Goal: Book appointment/travel/reservation

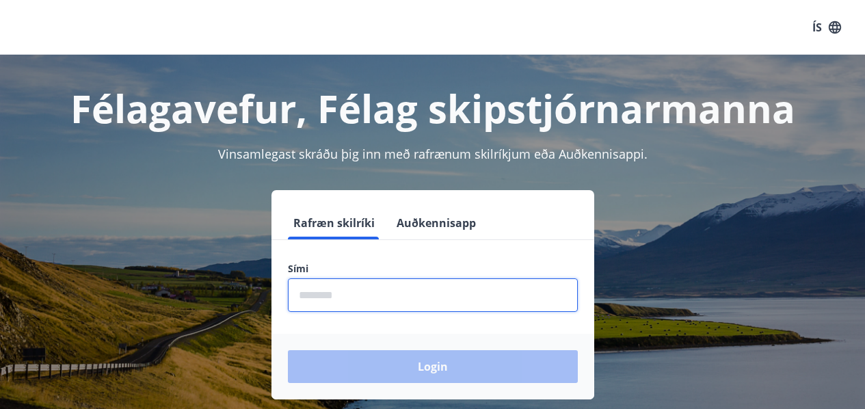
click at [323, 296] on input "phone" at bounding box center [433, 295] width 290 height 34
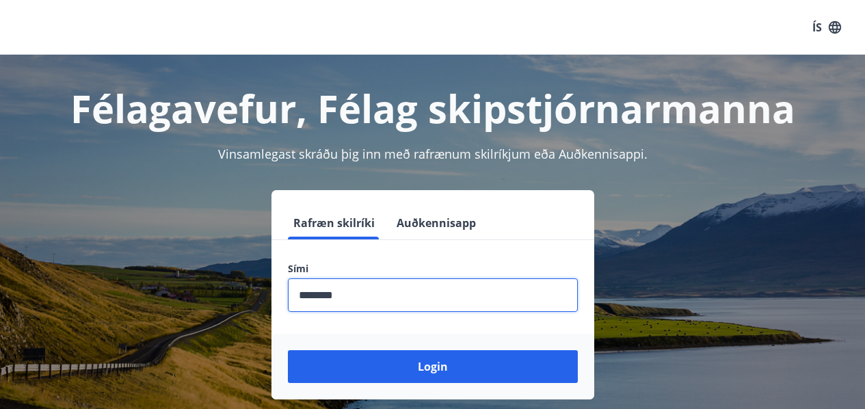
type input "********"
click at [288, 350] on button "Login" at bounding box center [433, 366] width 290 height 33
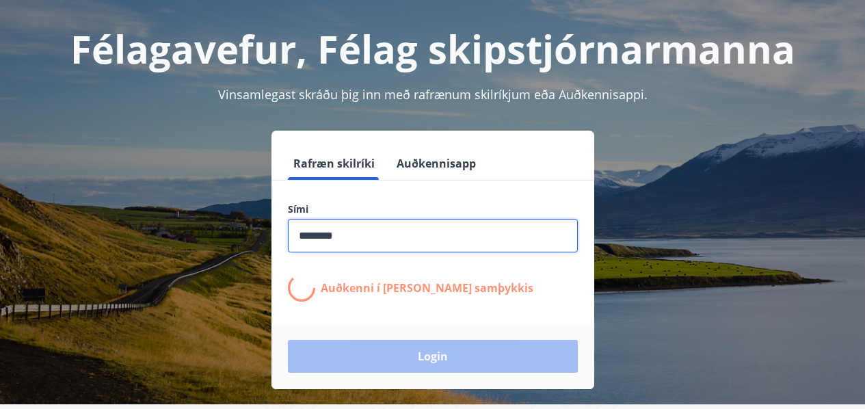
scroll to position [68, 0]
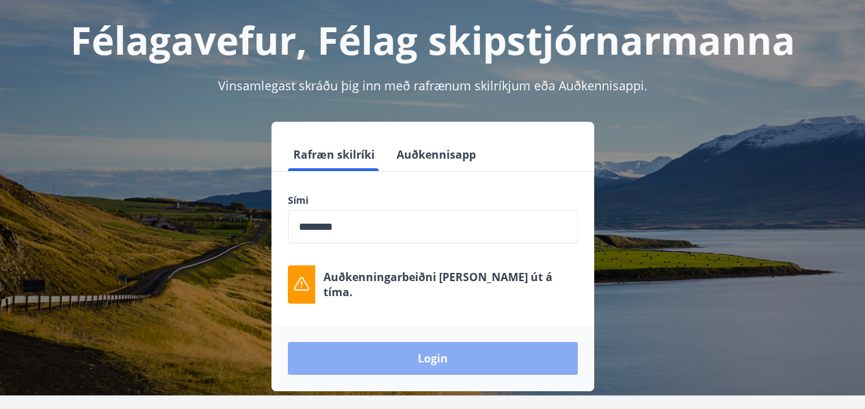
click at [456, 363] on button "Login" at bounding box center [433, 358] width 290 height 33
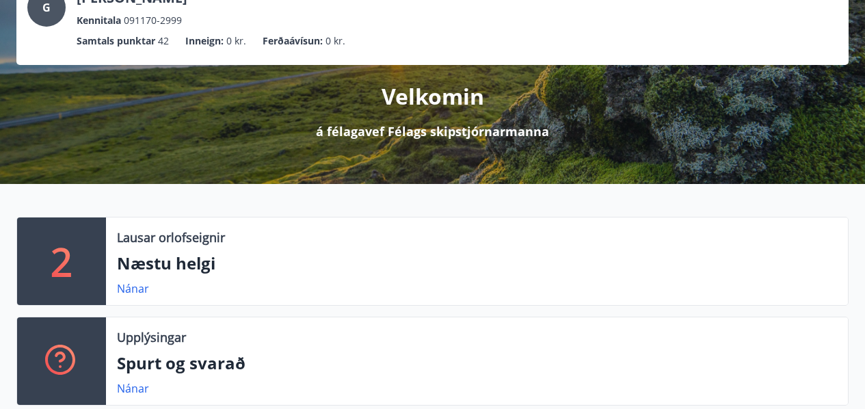
scroll to position [103, 0]
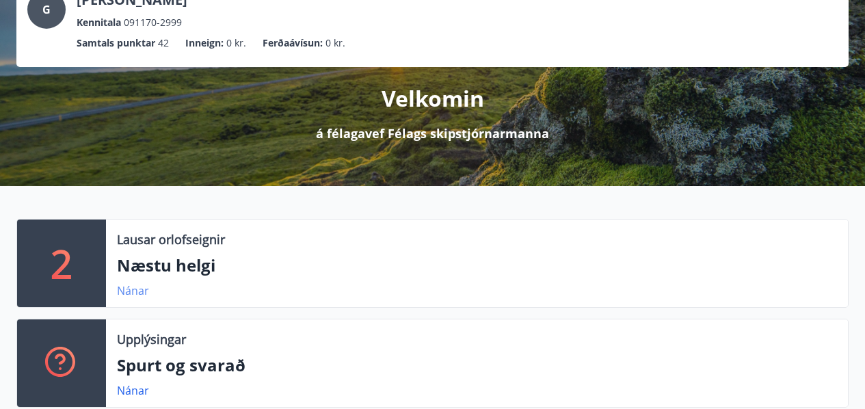
click at [122, 293] on link "Nánar" at bounding box center [133, 290] width 32 height 15
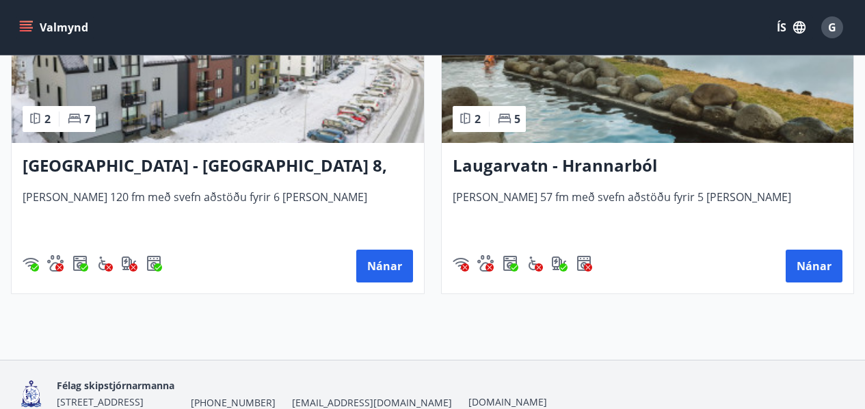
scroll to position [410, 0]
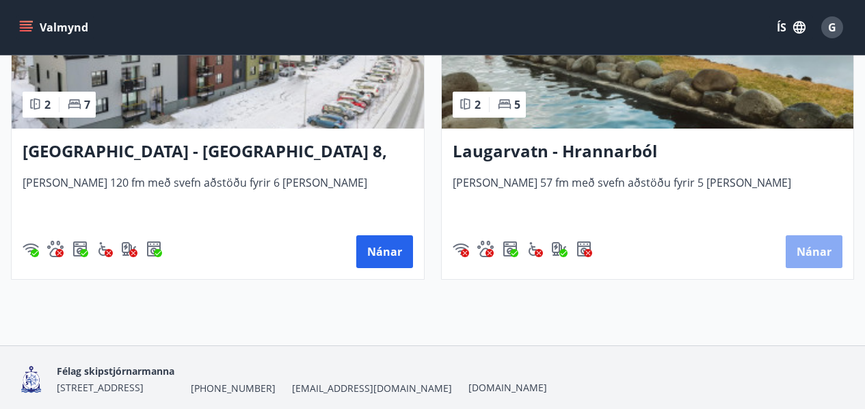
click at [805, 253] on button "Nánar" at bounding box center [814, 251] width 57 height 33
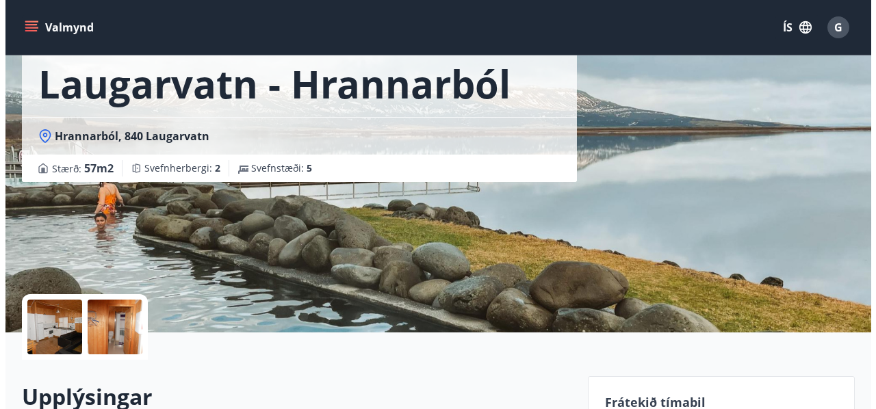
scroll to position [77, 0]
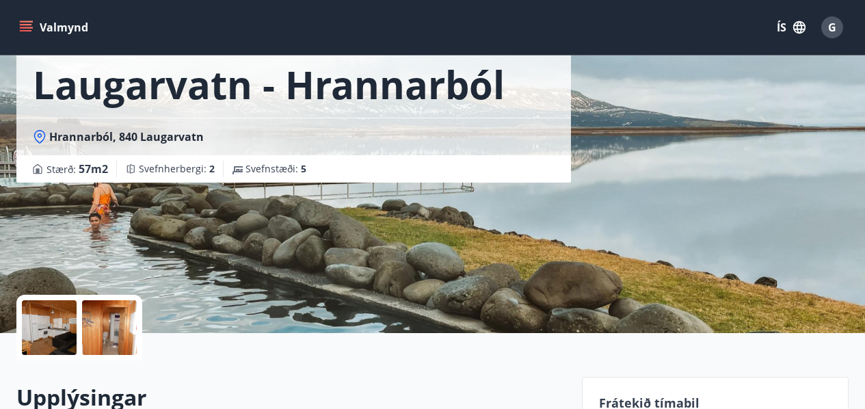
click at [54, 320] on div at bounding box center [49, 327] width 55 height 55
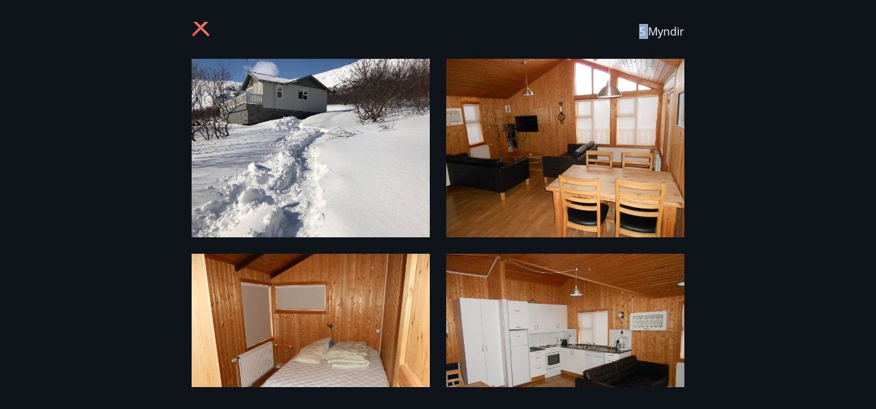
scroll to position [0, 0]
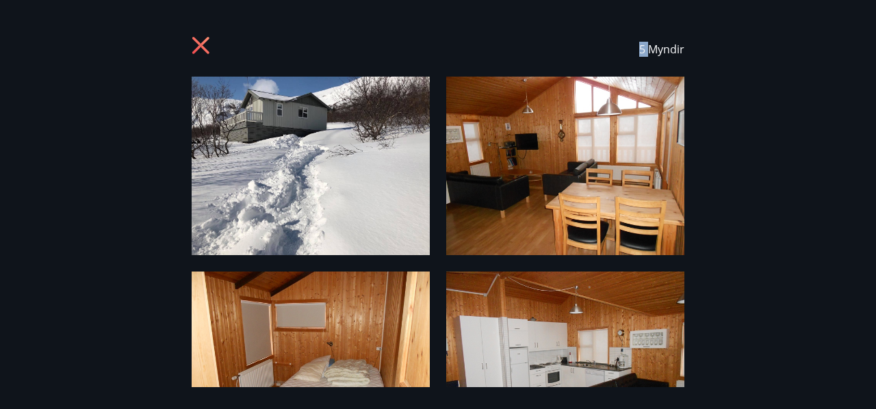
click at [377, 153] on img at bounding box center [311, 166] width 238 height 179
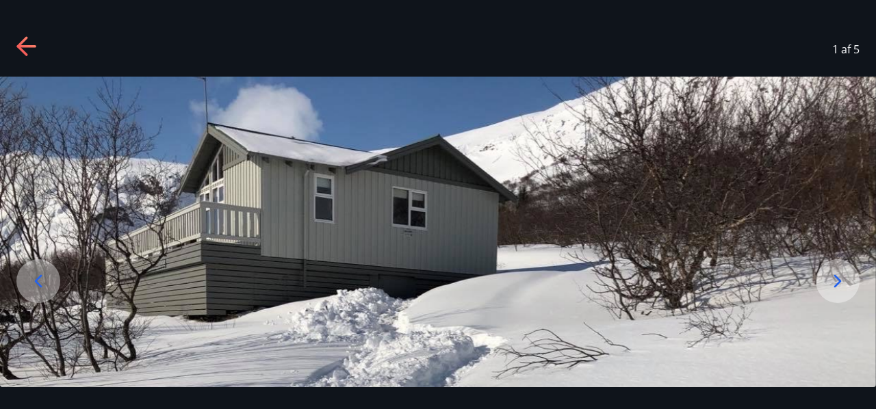
click at [377, 153] on img at bounding box center [438, 405] width 876 height 656
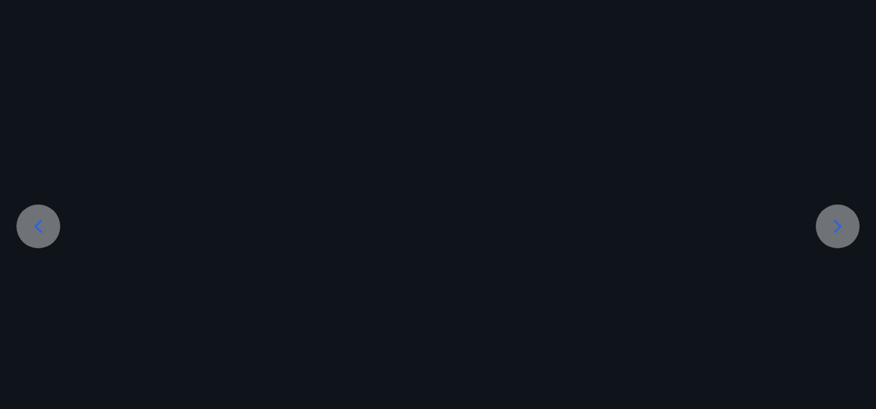
scroll to position [18, 0]
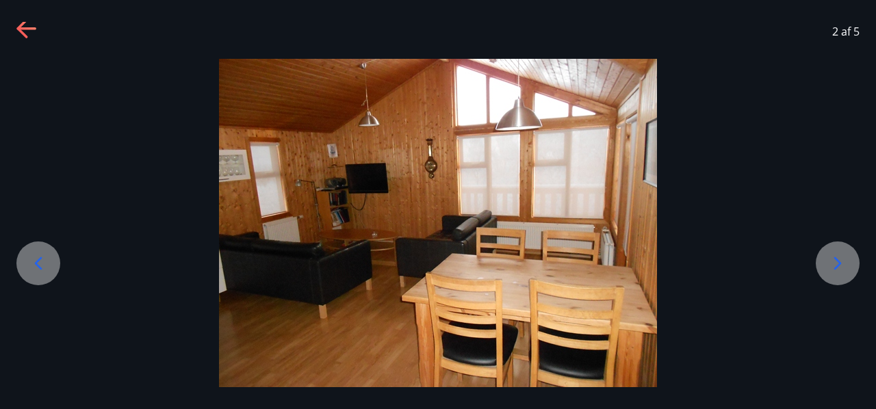
click at [835, 265] on icon at bounding box center [837, 263] width 22 height 22
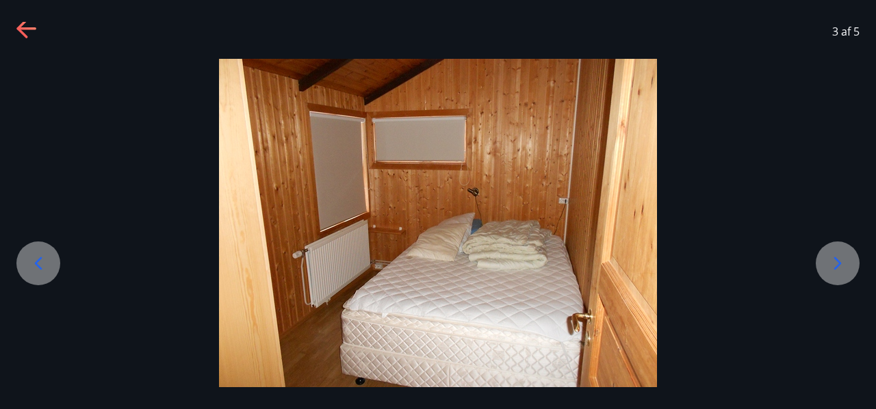
click at [835, 265] on icon at bounding box center [837, 263] width 22 height 22
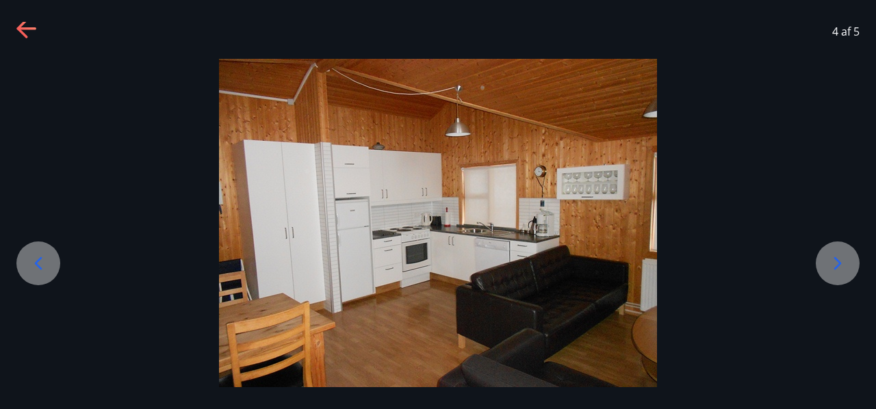
click at [835, 265] on icon at bounding box center [837, 263] width 22 height 22
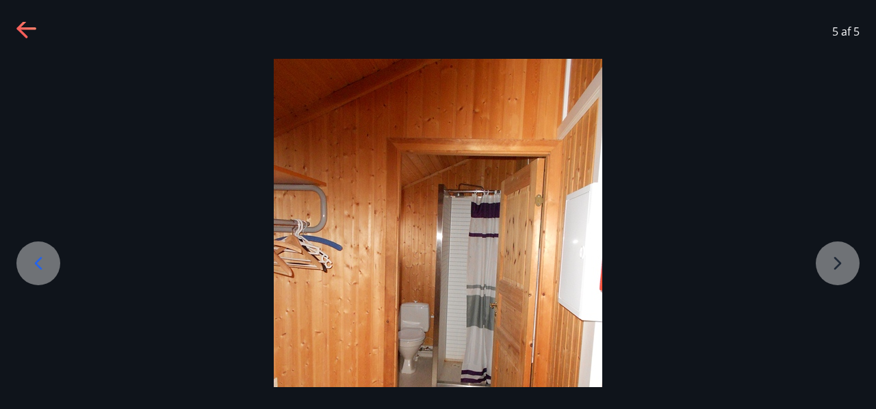
scroll to position [55, 0]
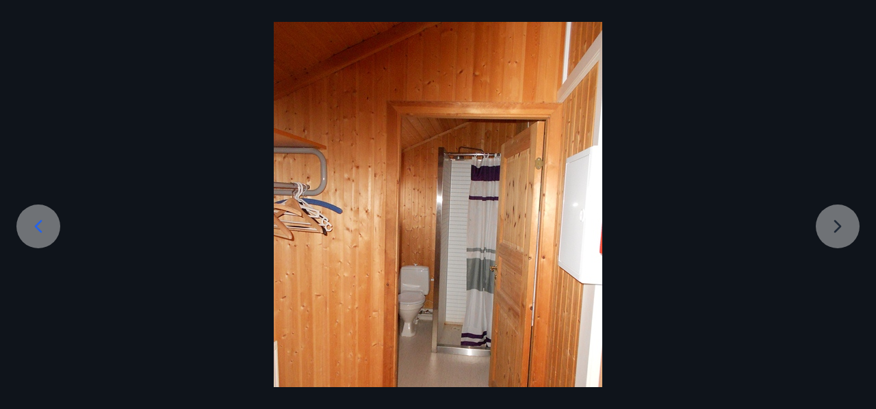
click at [837, 226] on div at bounding box center [438, 241] width 876 height 438
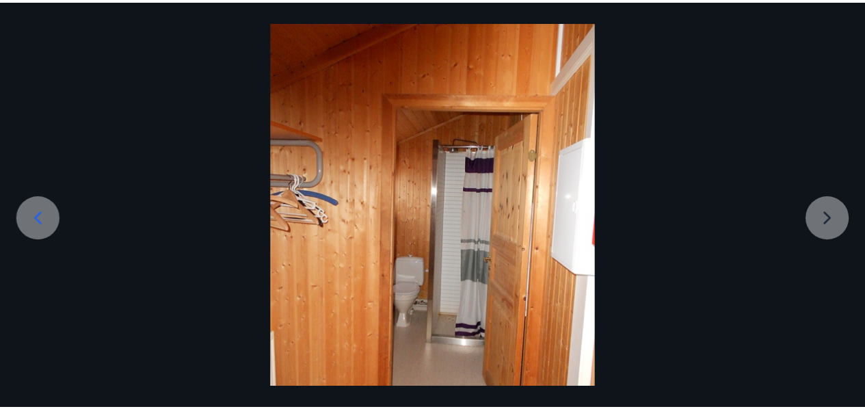
scroll to position [0, 0]
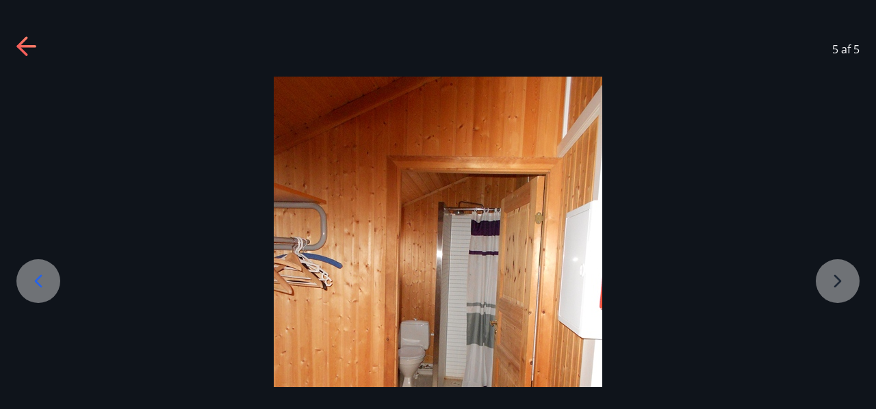
click at [23, 41] on icon at bounding box center [21, 45] width 11 height 19
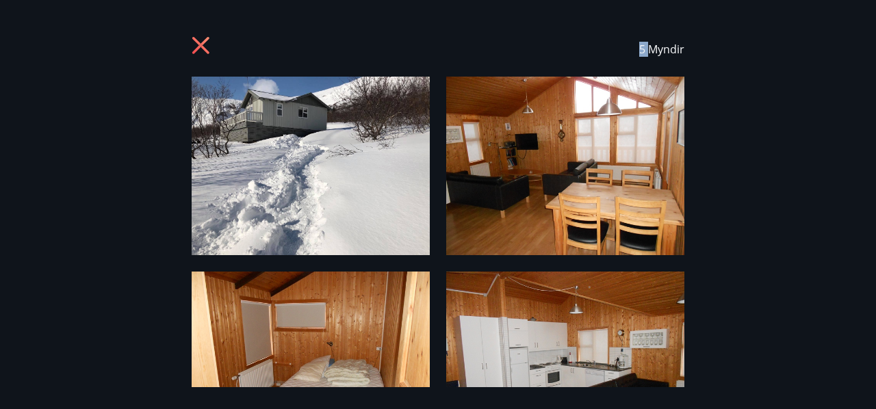
click at [202, 42] on icon at bounding box center [203, 47] width 22 height 22
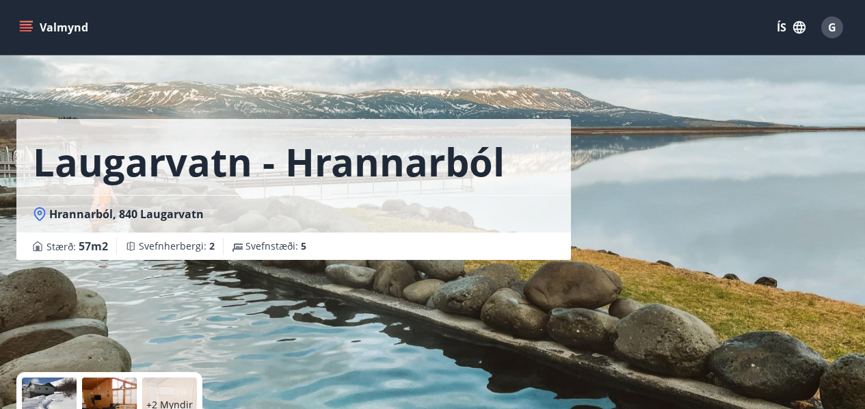
click at [23, 28] on icon "menu" at bounding box center [27, 27] width 15 height 1
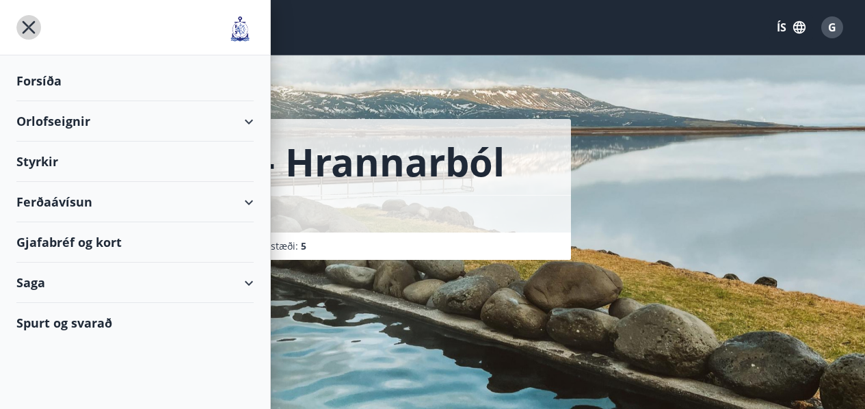
click at [23, 28] on icon "menu" at bounding box center [28, 27] width 25 height 25
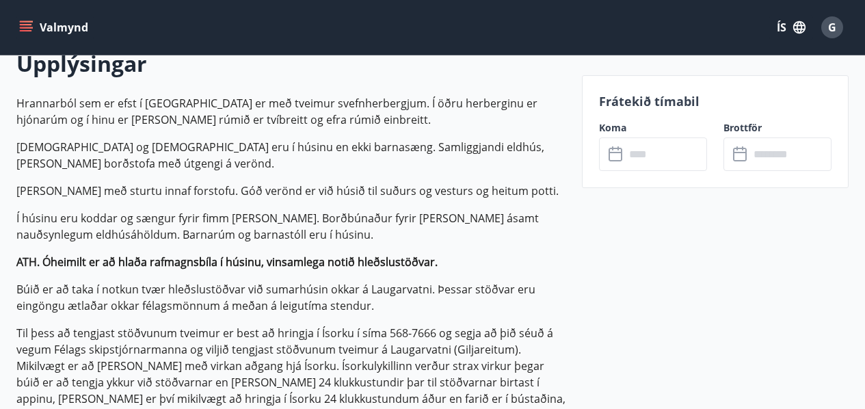
scroll to position [410, 0]
click at [670, 151] on input "text" at bounding box center [666, 154] width 82 height 34
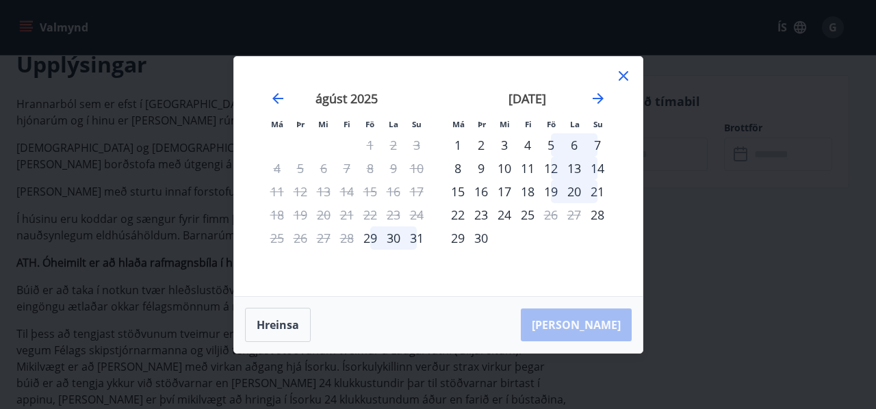
click at [553, 173] on div "12" at bounding box center [550, 168] width 23 height 23
click at [458, 192] on div "15" at bounding box center [457, 191] width 23 height 23
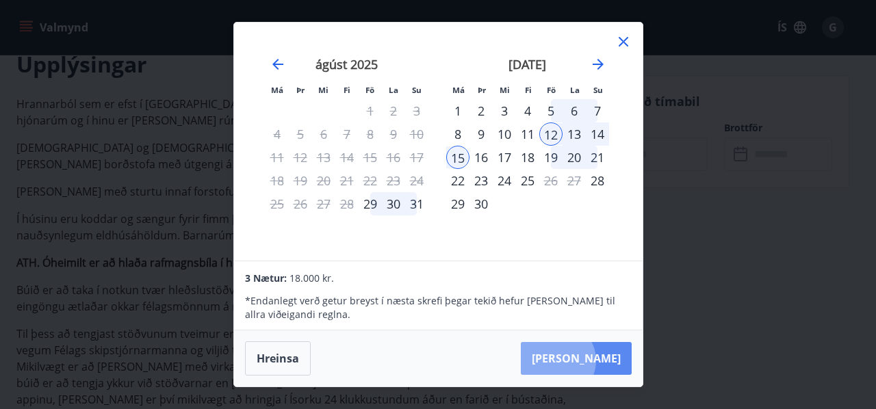
click at [599, 360] on button "Taka Frá" at bounding box center [576, 358] width 111 height 33
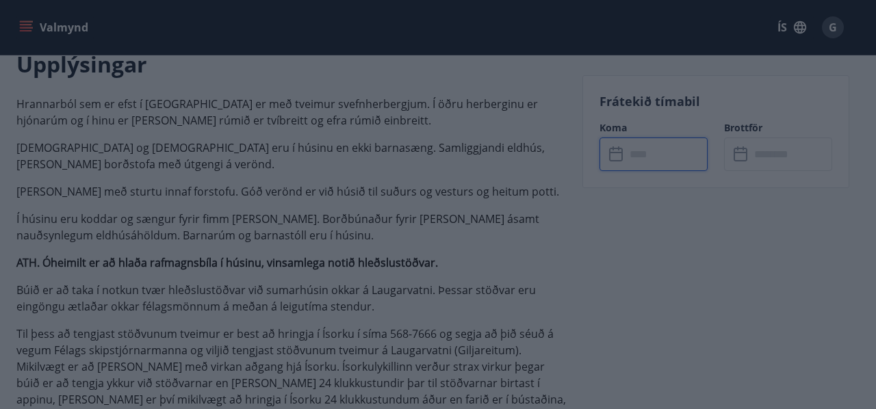
type input "******"
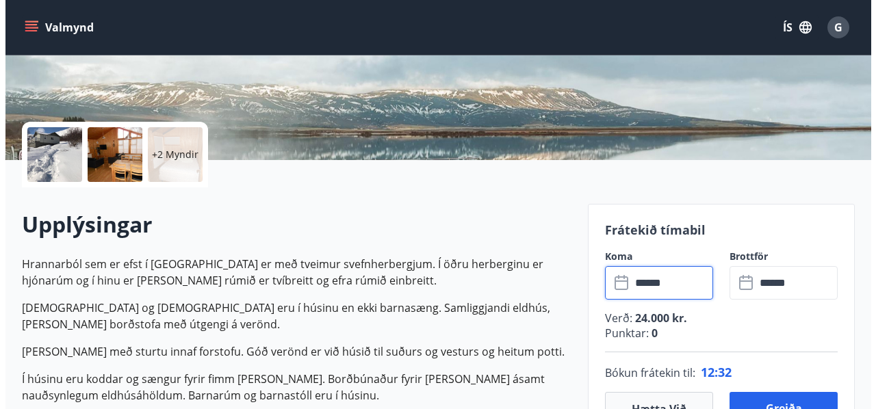
scroll to position [205, 0]
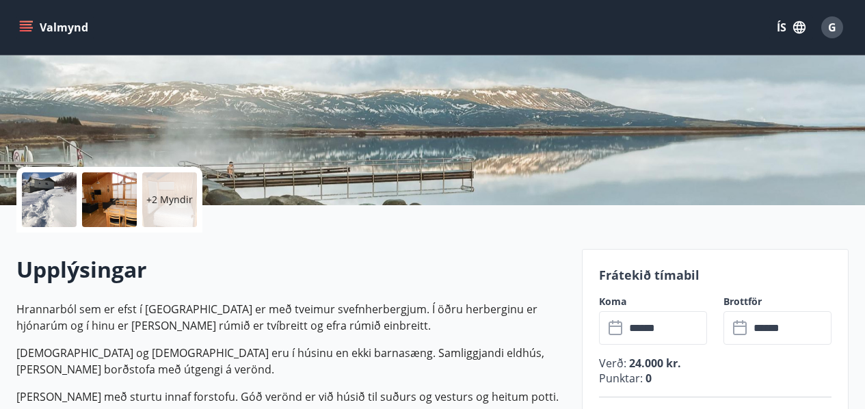
click at [62, 196] on div at bounding box center [49, 199] width 55 height 55
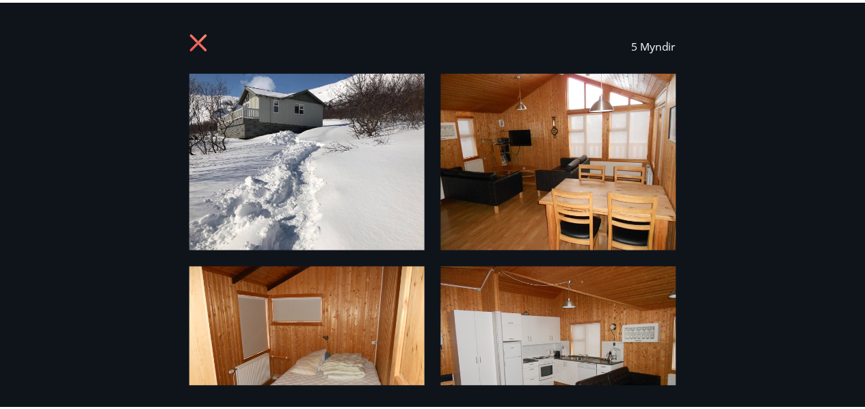
scroll to position [0, 0]
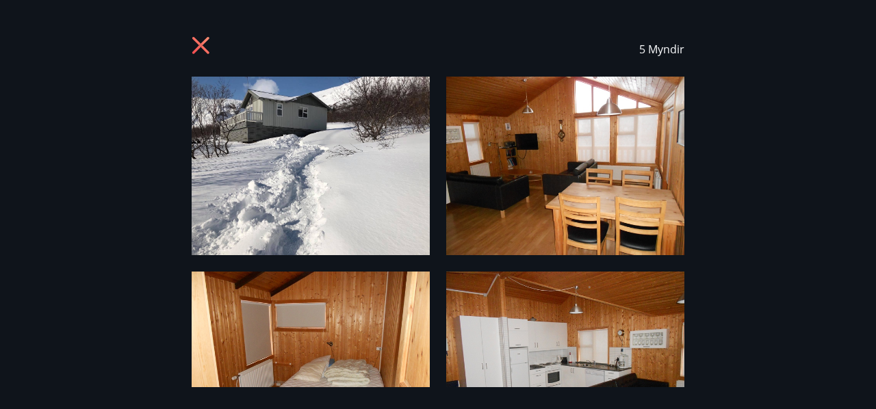
click at [198, 42] on icon at bounding box center [200, 45] width 17 height 17
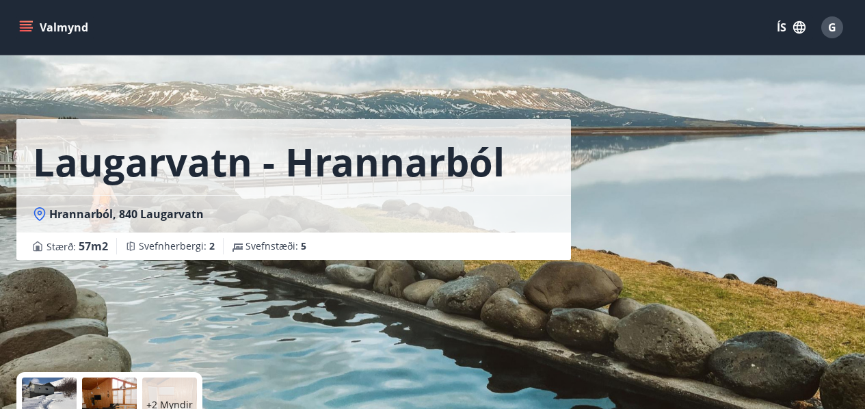
click at [26, 26] on icon "menu" at bounding box center [26, 28] width 14 height 14
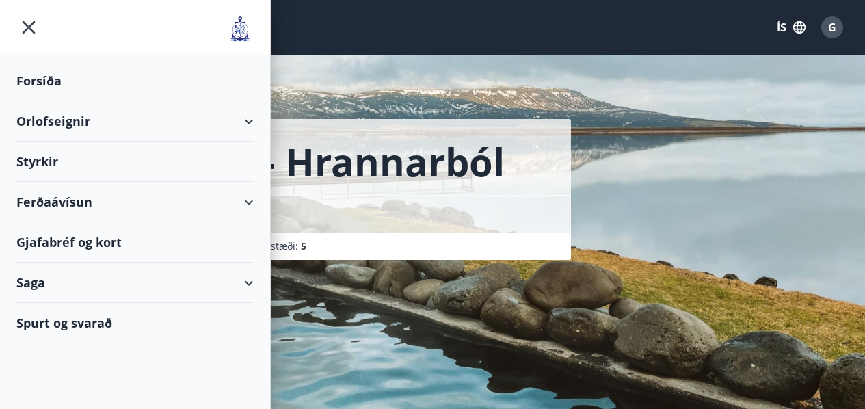
click at [721, 175] on div "Laugarvatn - Hrannarból Hrannarból, 840 Laugarvatn Stærð : 57 m2 Svefnherbergi …" at bounding box center [432, 205] width 832 height 410
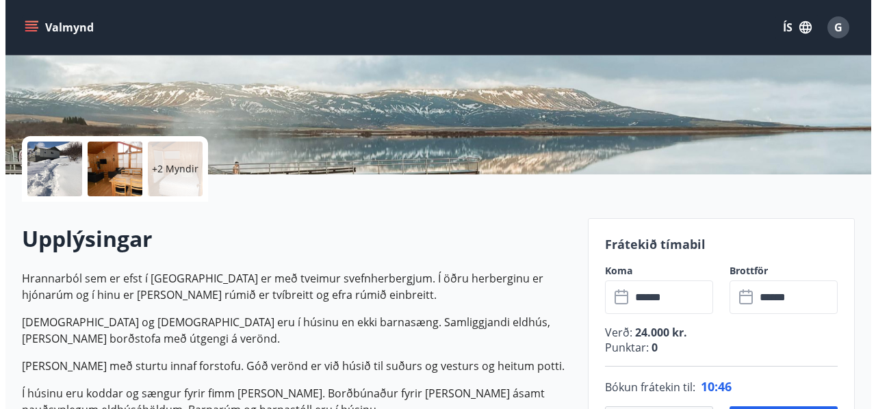
scroll to position [205, 0]
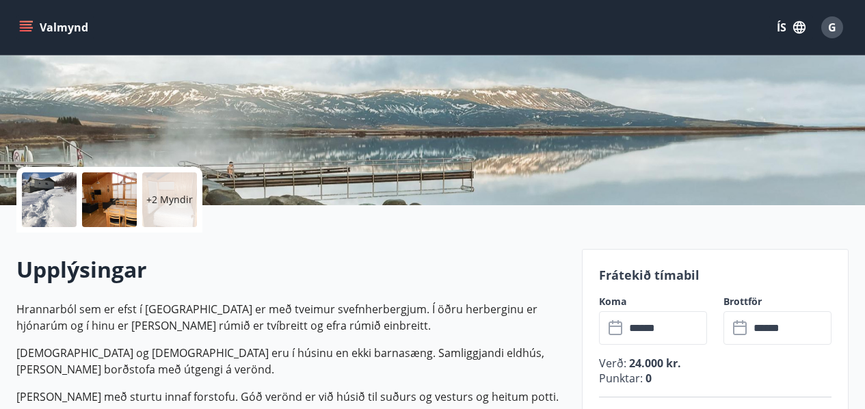
click at [54, 187] on div at bounding box center [49, 199] width 55 height 55
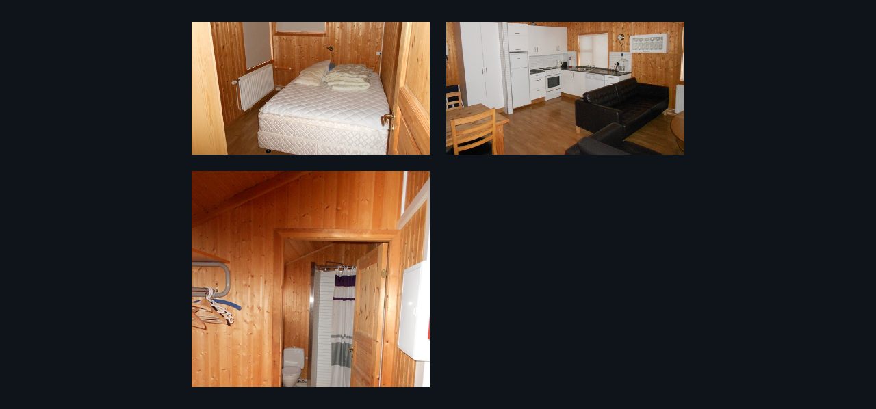
scroll to position [0, 0]
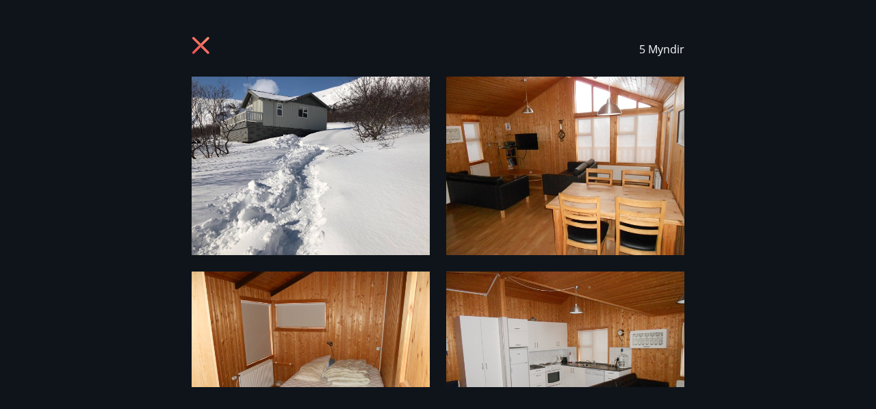
click at [297, 159] on img at bounding box center [311, 166] width 238 height 179
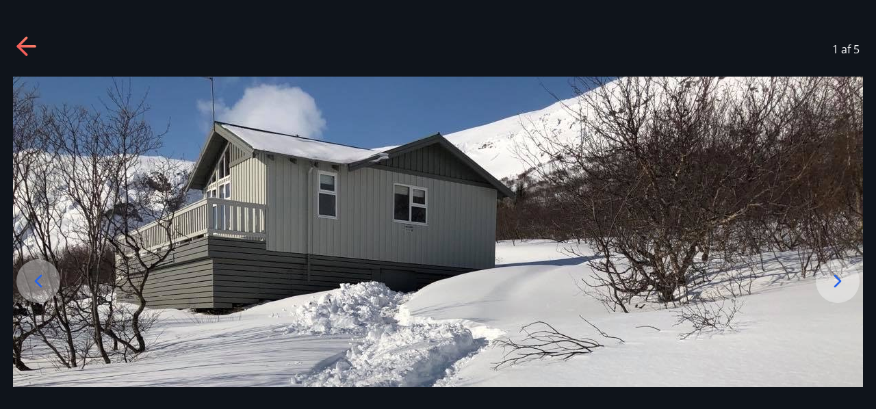
click at [831, 278] on icon at bounding box center [837, 281] width 22 height 22
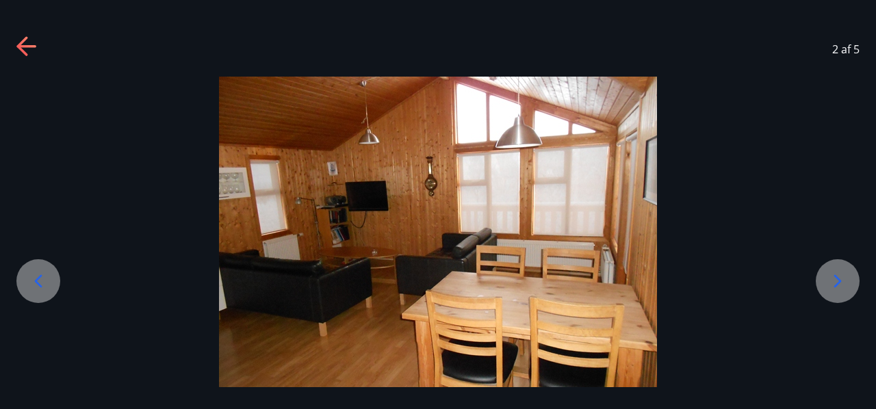
click at [831, 278] on icon at bounding box center [837, 281] width 22 height 22
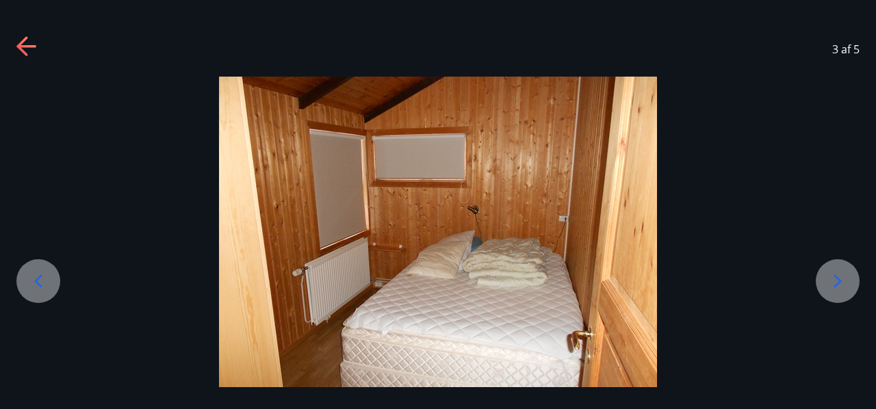
click at [831, 278] on icon at bounding box center [837, 281] width 22 height 22
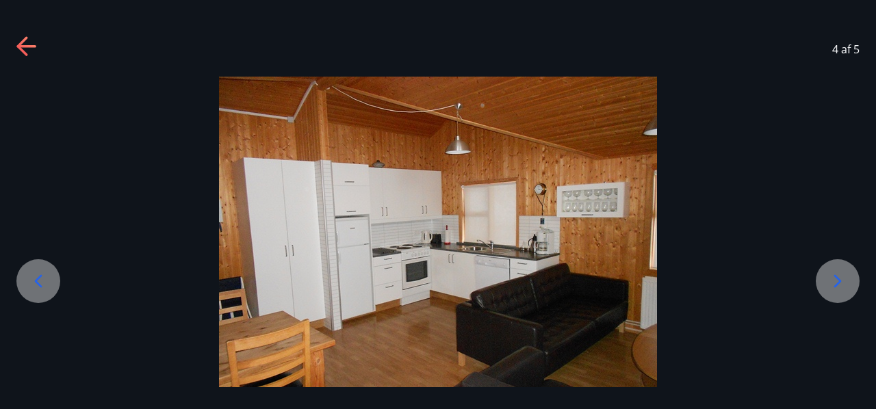
click at [831, 278] on icon at bounding box center [837, 281] width 22 height 22
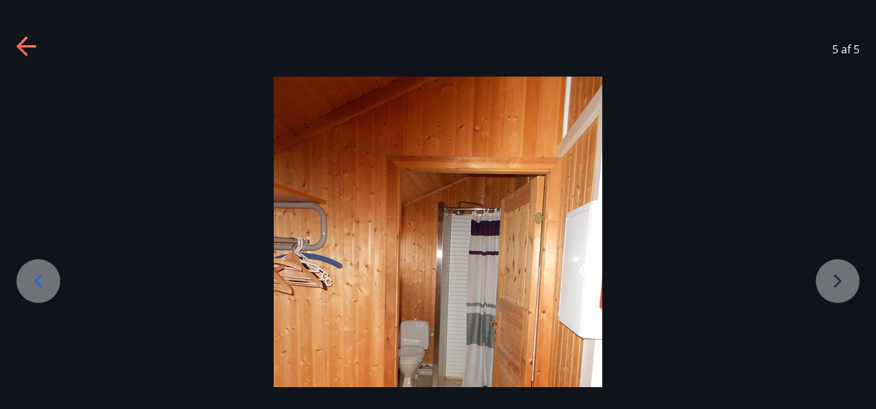
click at [32, 44] on icon at bounding box center [27, 47] width 22 height 22
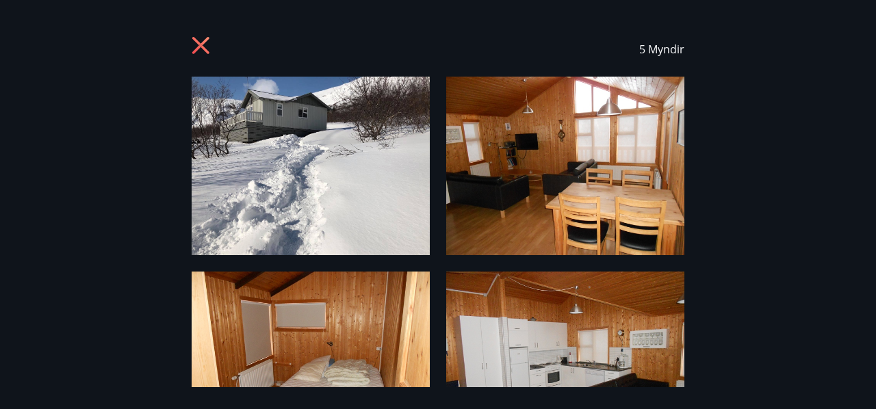
click at [193, 39] on icon at bounding box center [200, 45] width 17 height 17
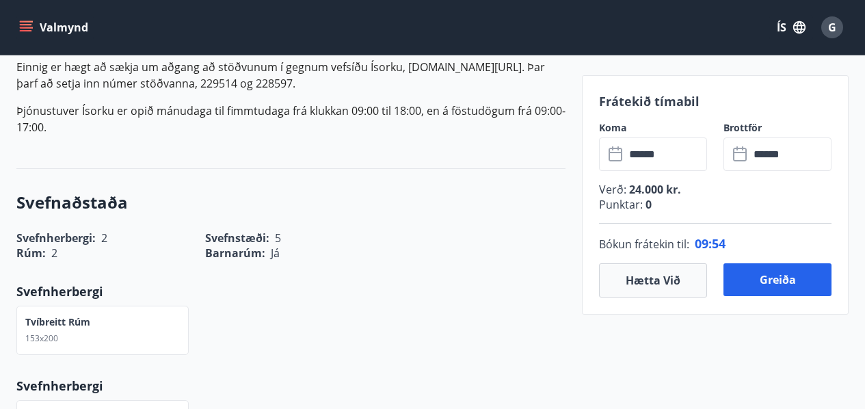
scroll to position [958, 0]
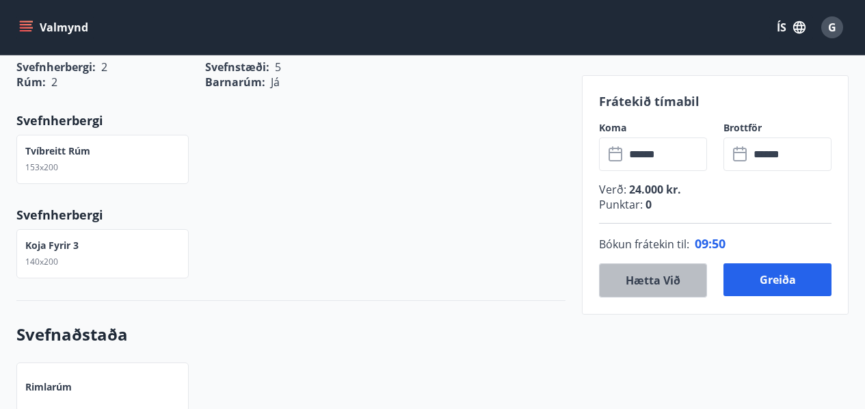
click at [669, 284] on button "Hætta við" at bounding box center [653, 280] width 108 height 34
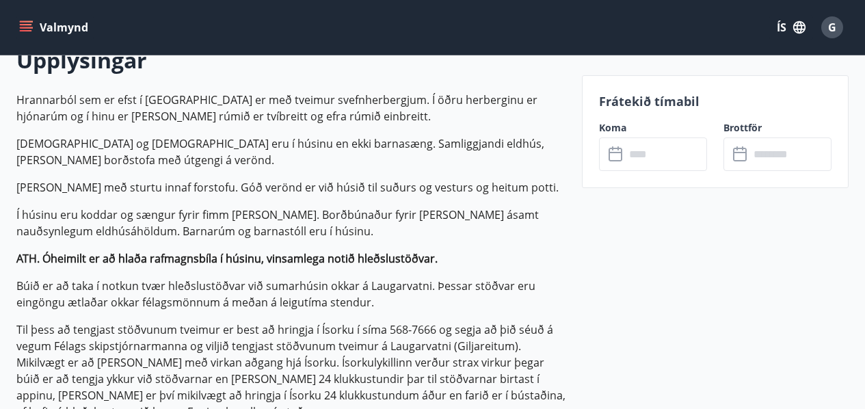
scroll to position [137, 0]
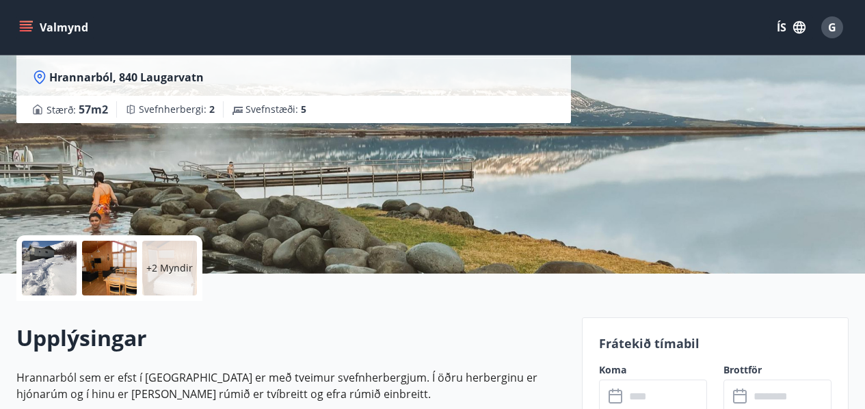
click at [26, 25] on icon "menu" at bounding box center [26, 24] width 12 height 1
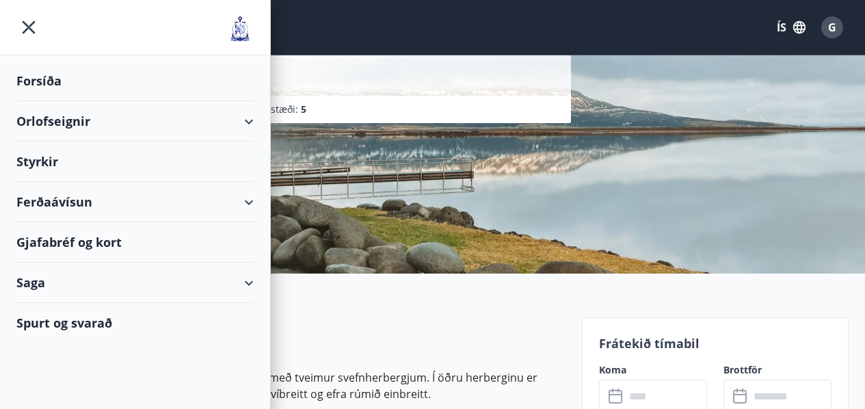
click at [248, 122] on div "Orlofseignir" at bounding box center [134, 121] width 237 height 40
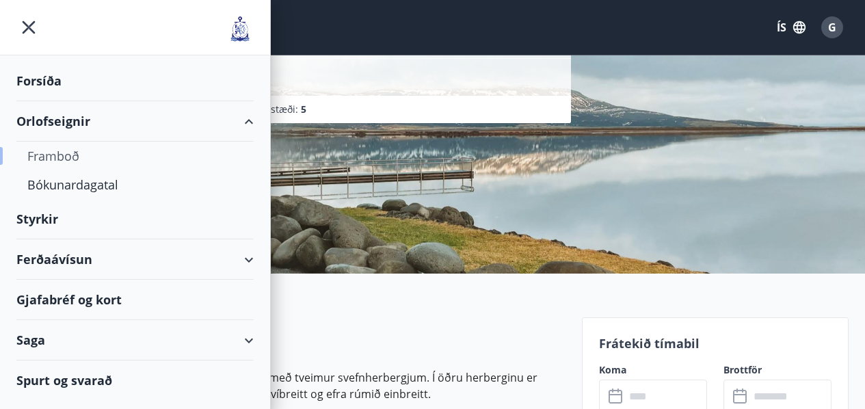
click at [61, 151] on div "Framboð" at bounding box center [134, 156] width 215 height 29
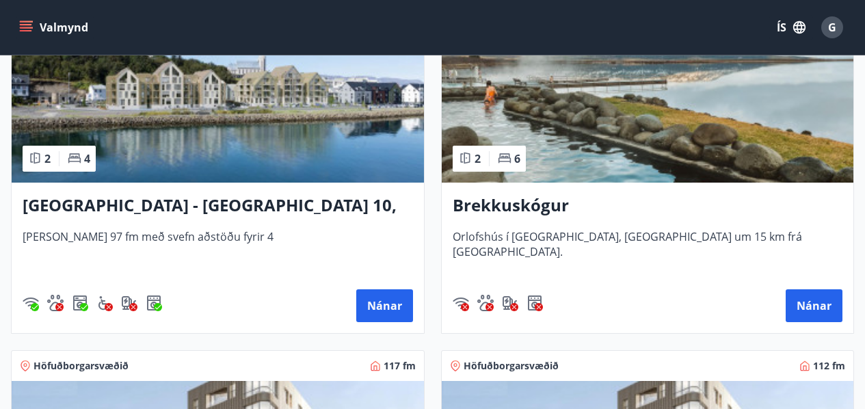
scroll to position [274, 0]
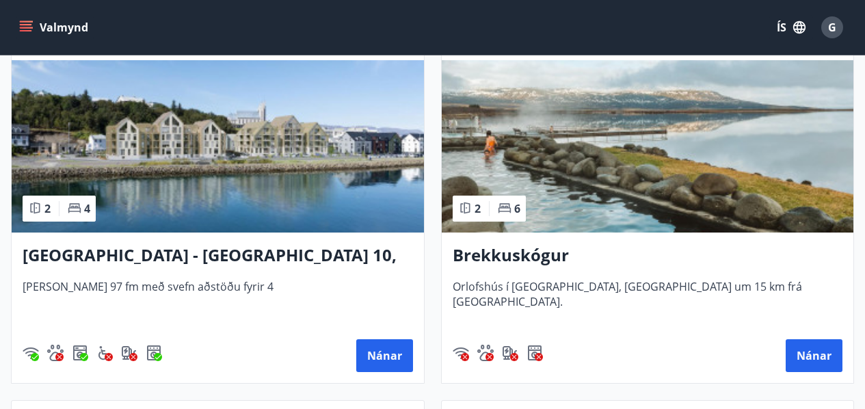
click at [525, 259] on h3 "Brekkuskógur" at bounding box center [648, 256] width 391 height 25
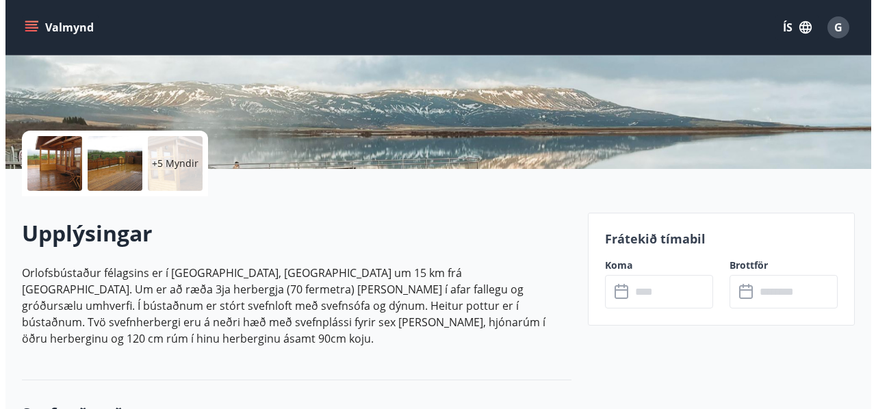
scroll to position [205, 0]
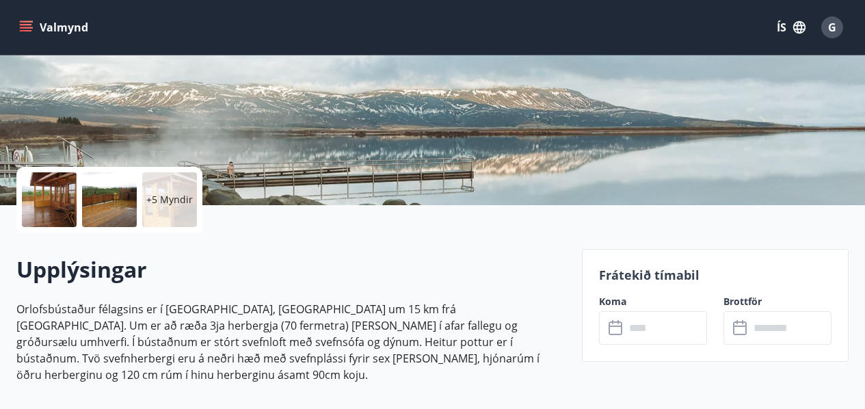
click at [57, 183] on div at bounding box center [49, 199] width 55 height 55
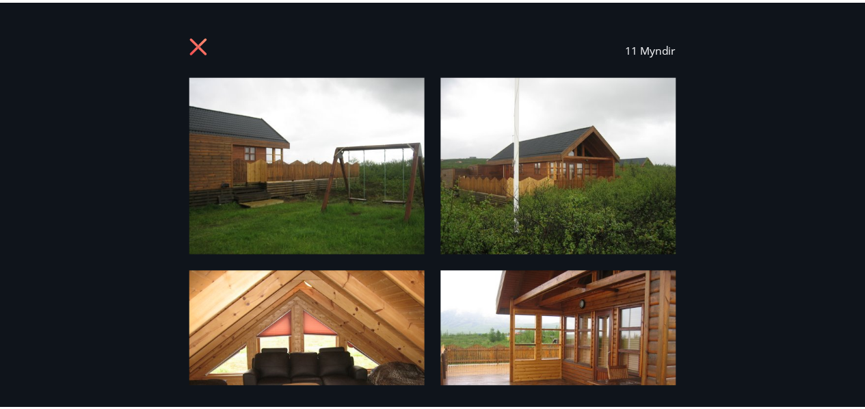
scroll to position [0, 0]
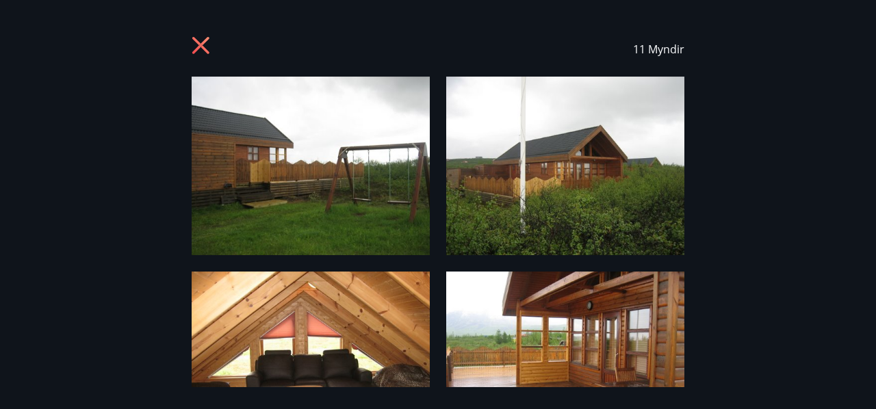
click at [199, 49] on icon at bounding box center [200, 45] width 17 height 17
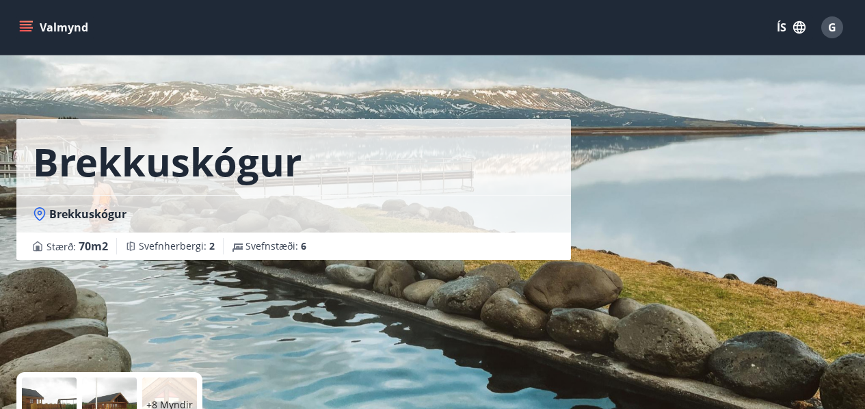
click at [26, 28] on icon "menu" at bounding box center [27, 27] width 15 height 1
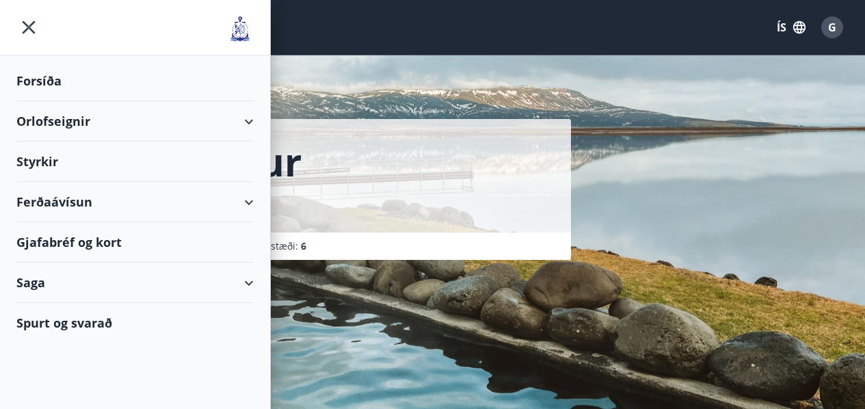
click at [249, 204] on div "Ferðaávísun" at bounding box center [134, 202] width 237 height 40
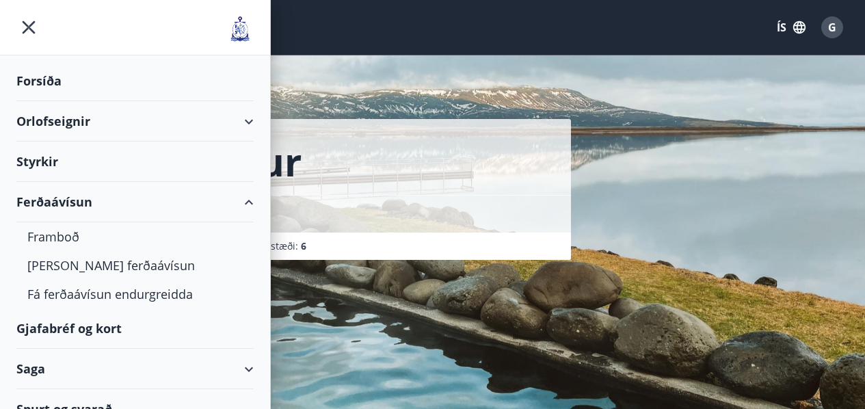
click at [241, 119] on div "Orlofseignir" at bounding box center [134, 121] width 237 height 40
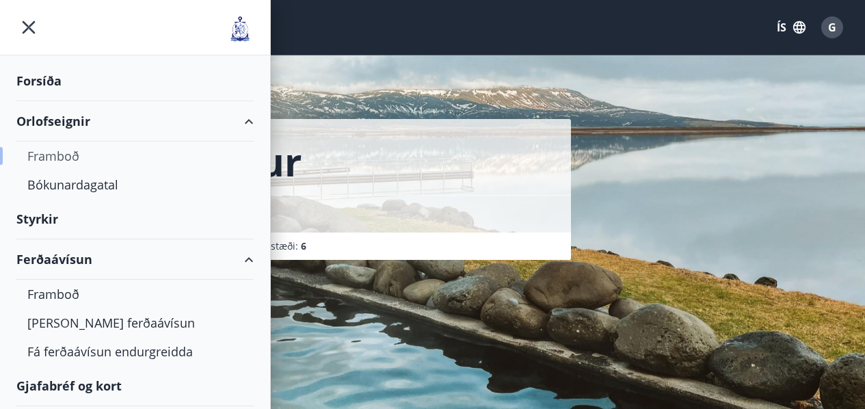
click at [58, 154] on div "Framboð" at bounding box center [134, 156] width 215 height 29
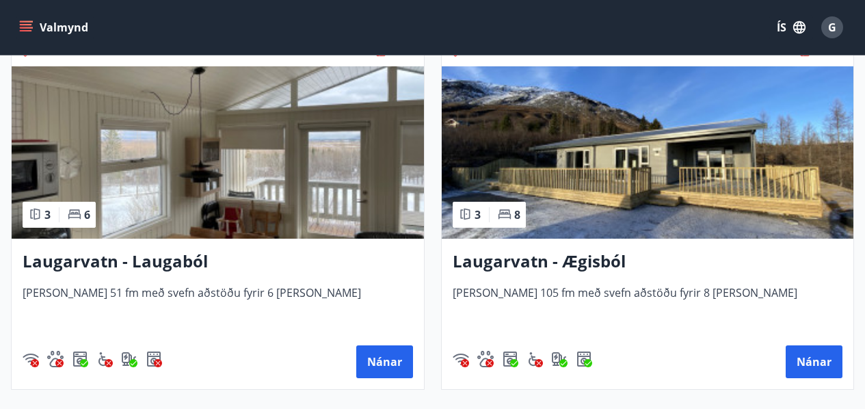
scroll to position [3215, 0]
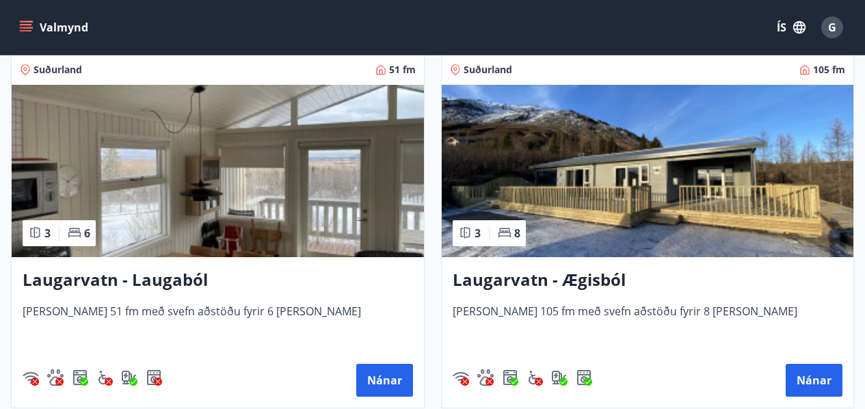
click at [557, 285] on h3 "Laugarvatn - Ægisból" at bounding box center [648, 280] width 391 height 25
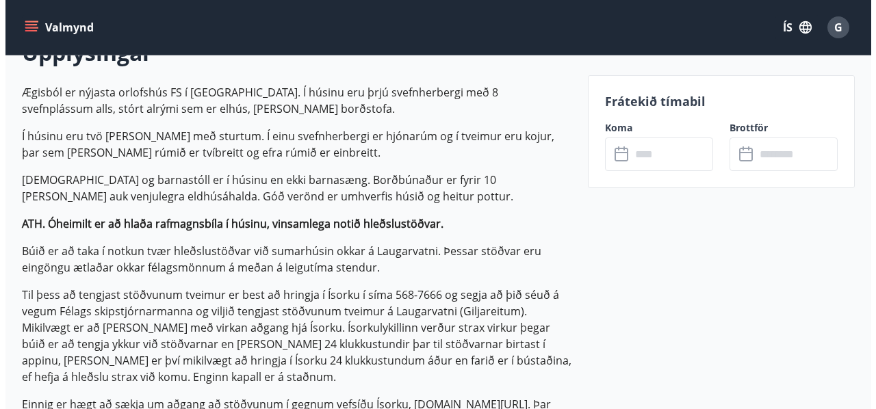
scroll to position [274, 0]
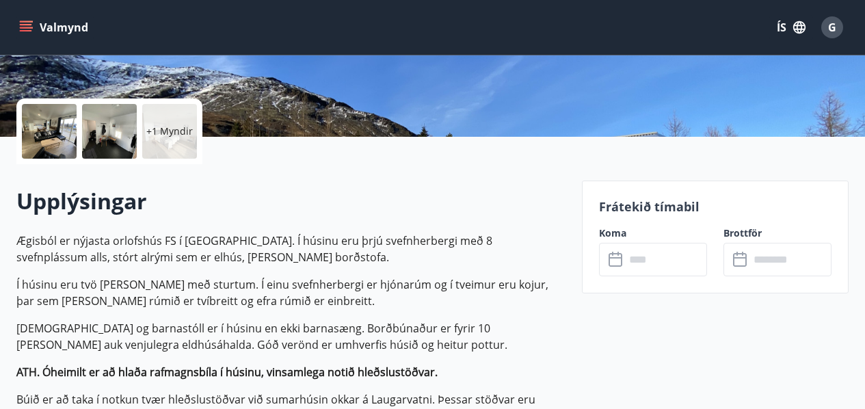
click at [38, 137] on div at bounding box center [49, 131] width 55 height 55
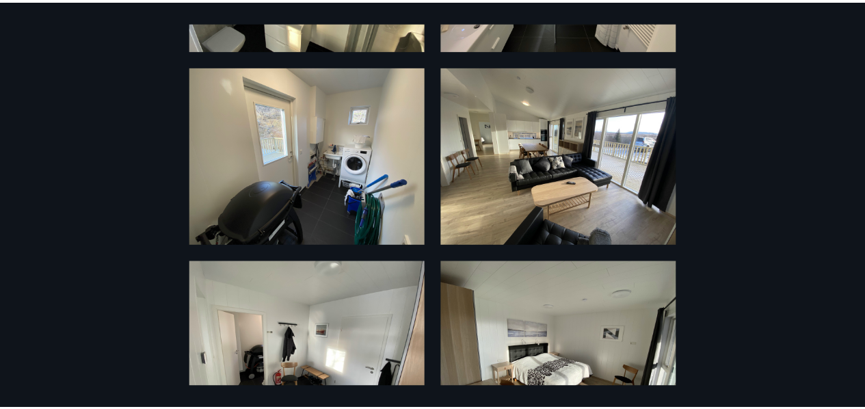
scroll to position [0, 0]
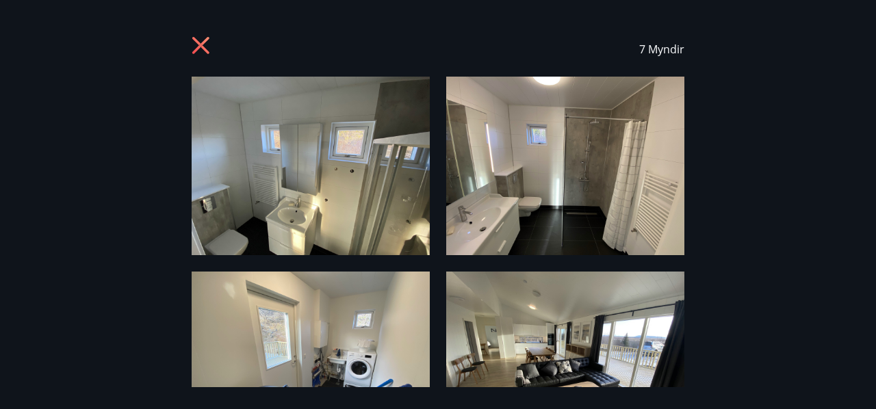
click at [202, 49] on icon at bounding box center [200, 45] width 17 height 17
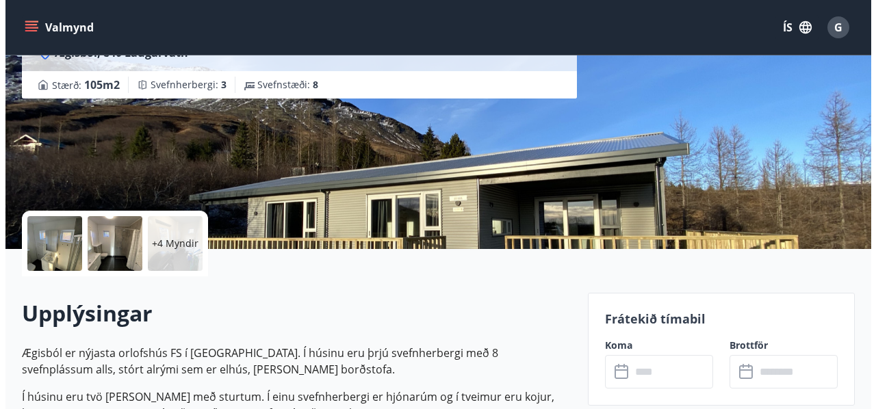
scroll to position [137, 0]
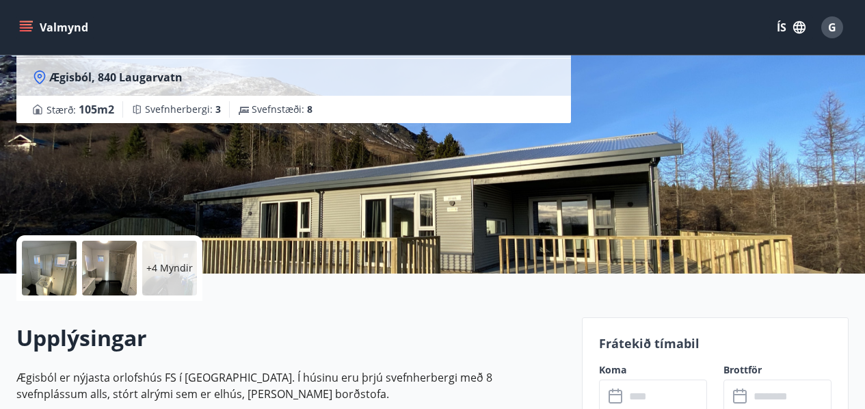
click at [49, 262] on div at bounding box center [49, 268] width 55 height 55
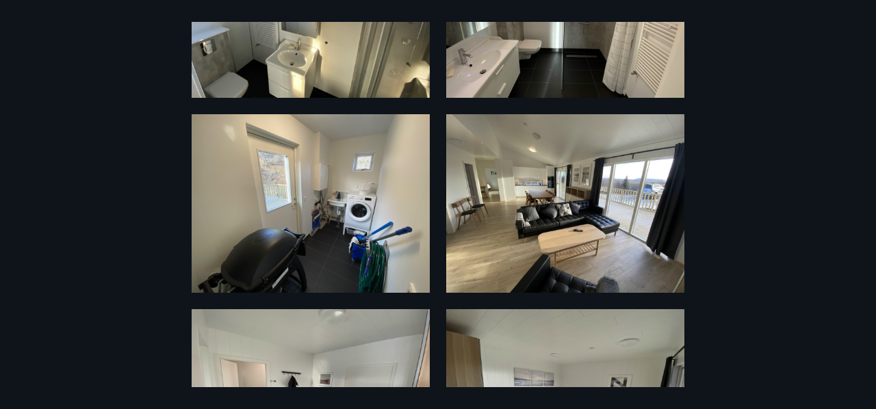
scroll to position [205, 0]
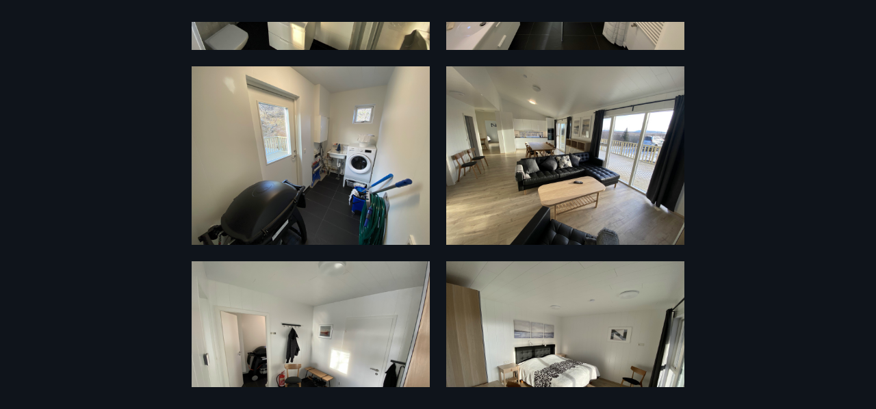
click at [577, 203] on img at bounding box center [565, 155] width 238 height 179
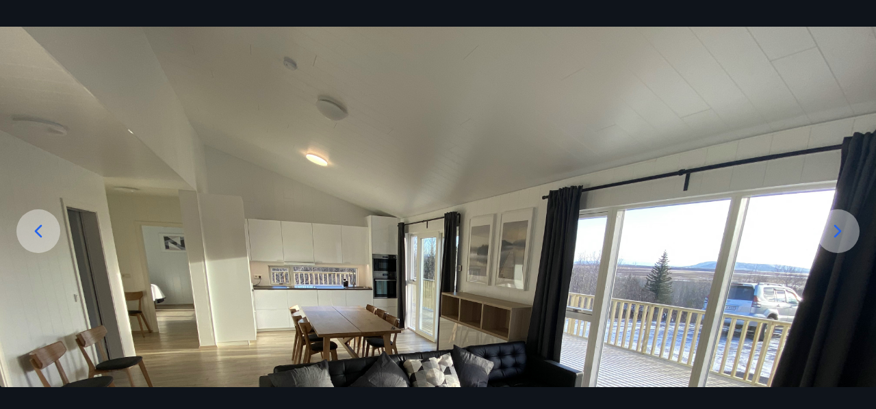
scroll to position [73, 0]
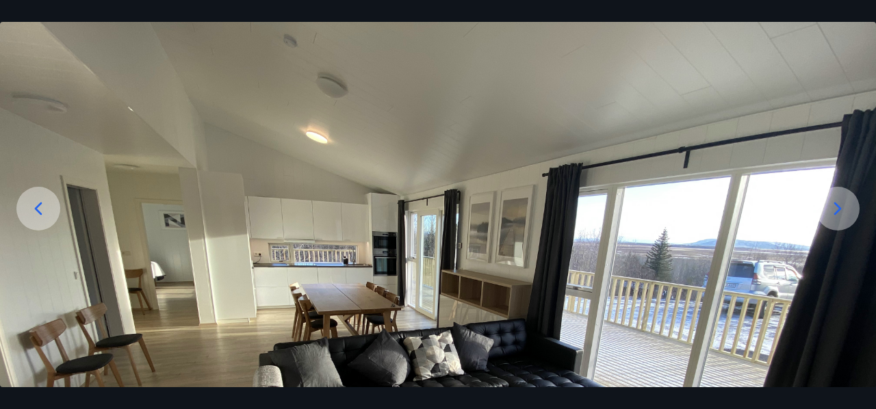
click at [34, 213] on icon at bounding box center [38, 209] width 22 height 22
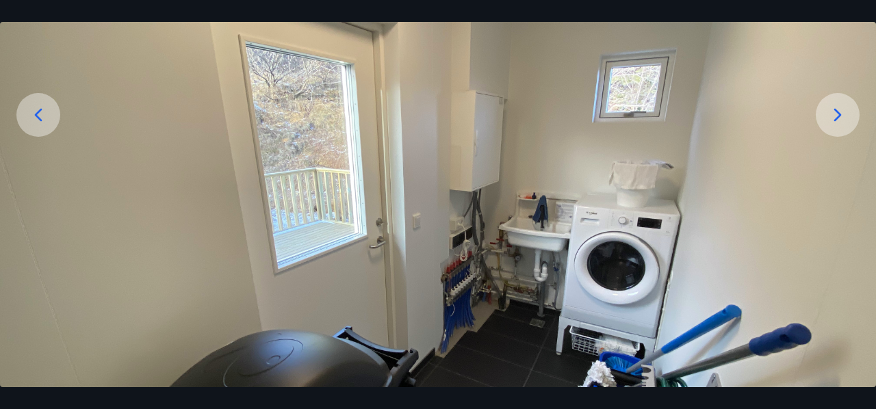
scroll to position [141, 0]
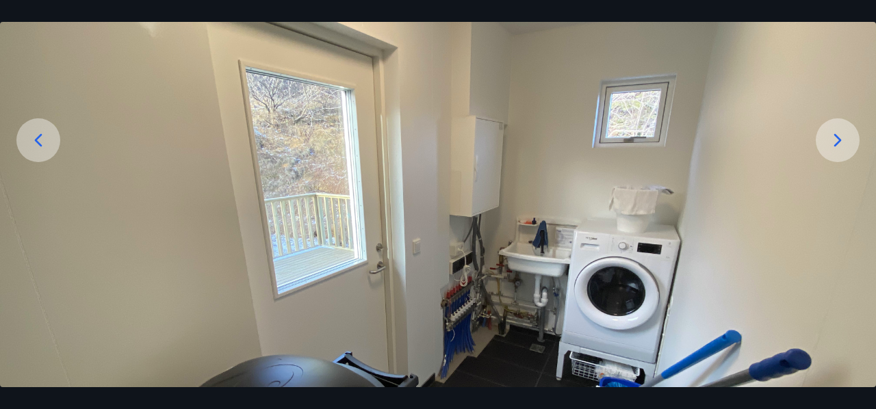
click at [38, 140] on icon at bounding box center [38, 140] width 22 height 22
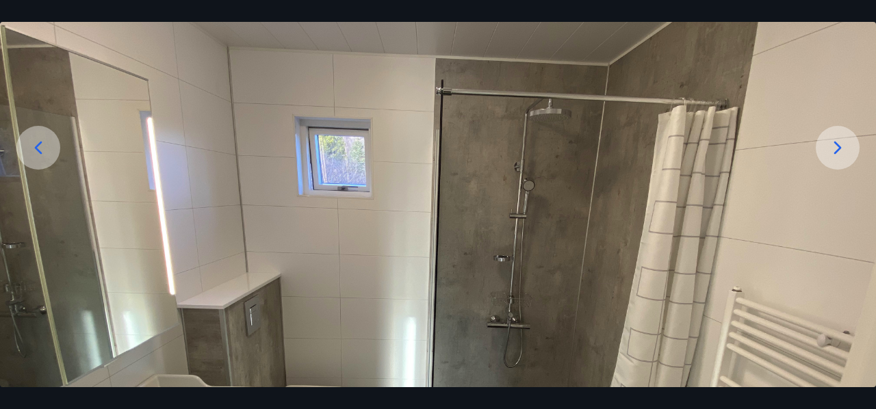
scroll to position [73, 0]
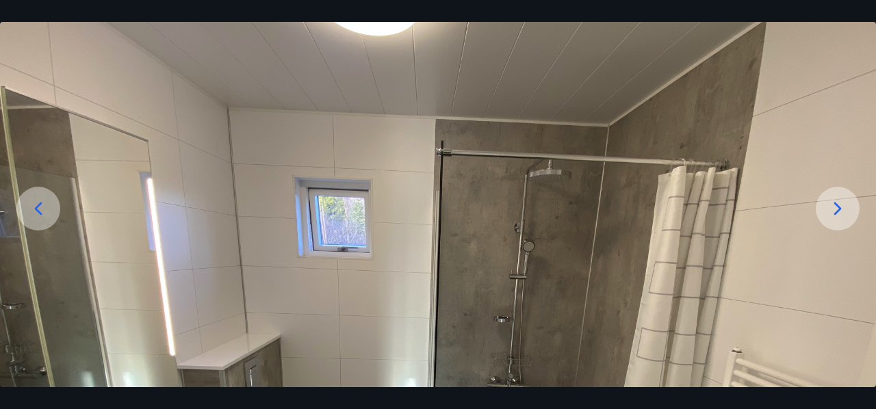
click at [838, 210] on icon at bounding box center [838, 208] width 8 height 13
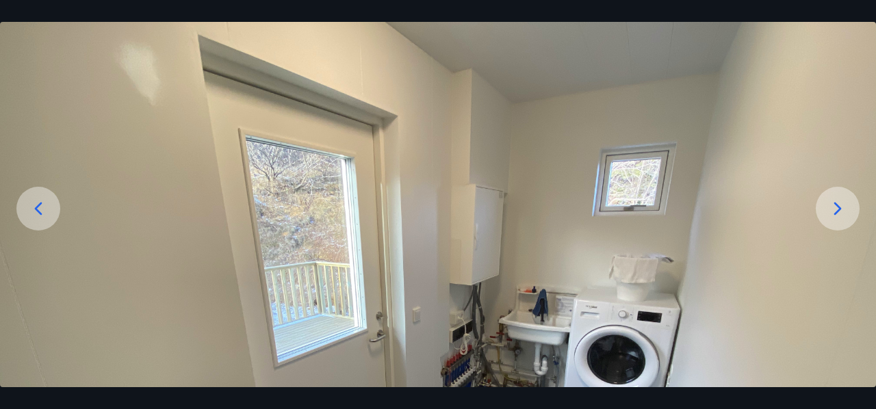
scroll to position [141, 0]
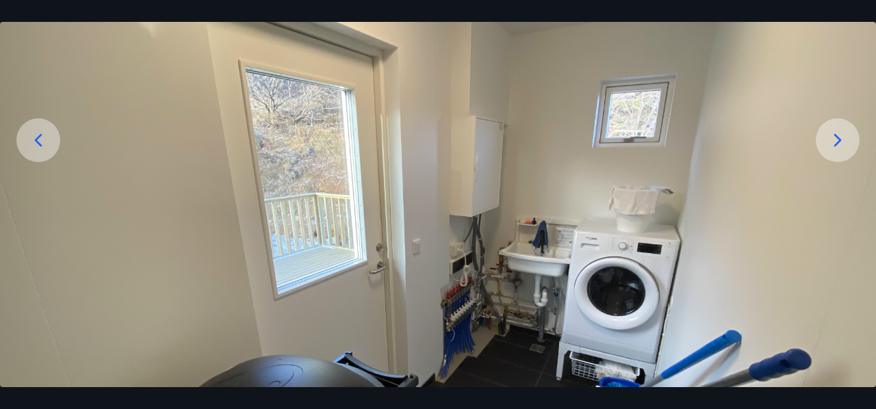
click at [838, 141] on icon at bounding box center [837, 140] width 22 height 22
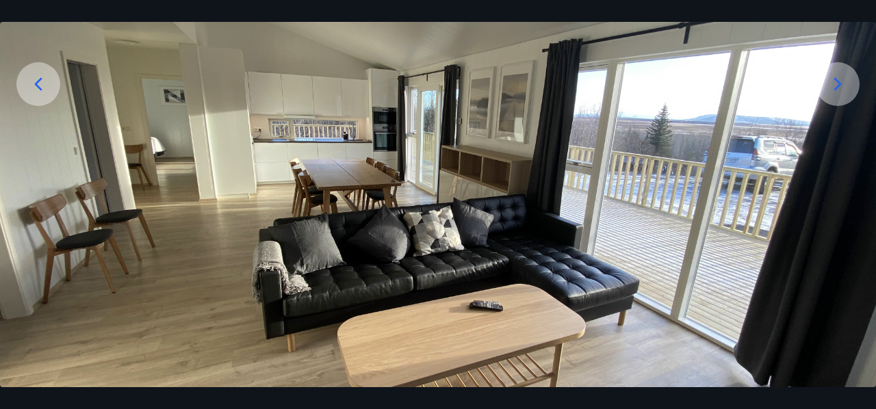
scroll to position [205, 0]
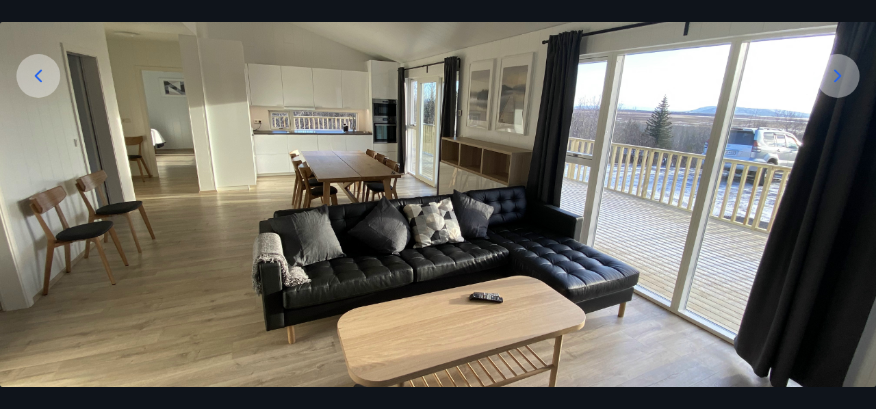
click at [34, 74] on icon at bounding box center [38, 76] width 22 height 22
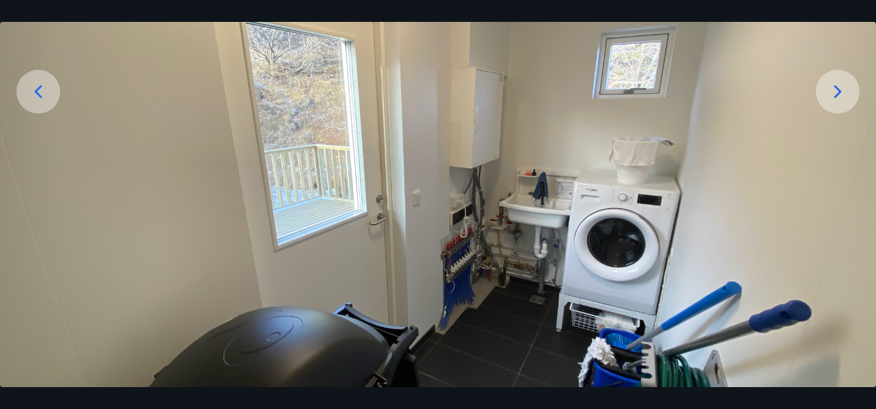
scroll to position [0, 0]
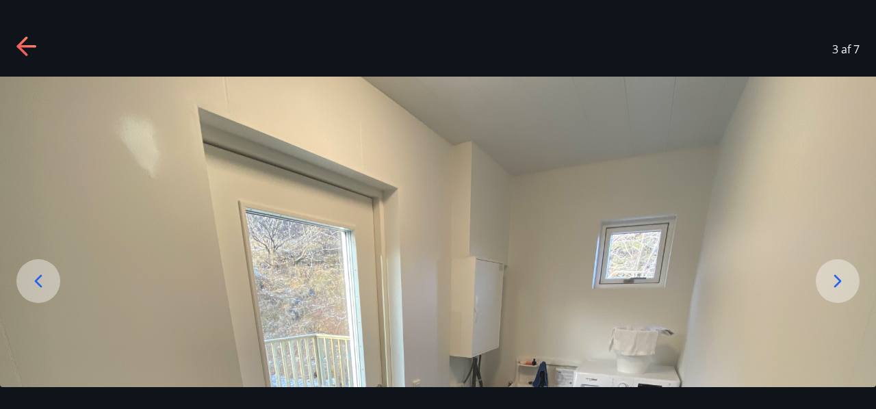
click at [20, 40] on icon at bounding box center [27, 47] width 22 height 22
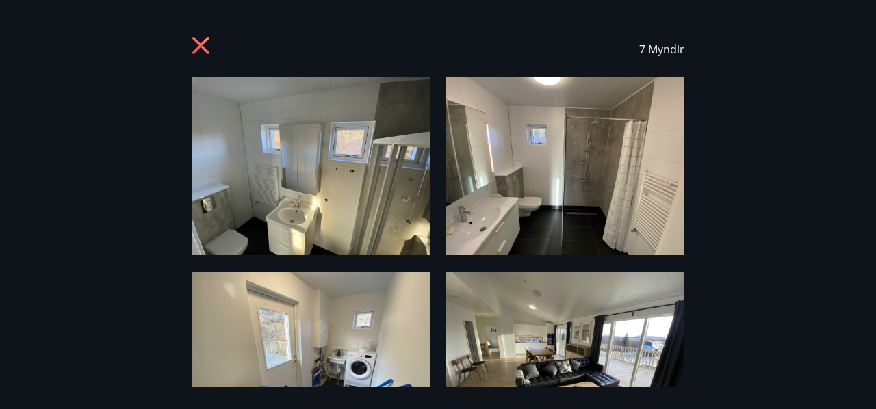
click at [201, 47] on icon at bounding box center [200, 45] width 3 height 3
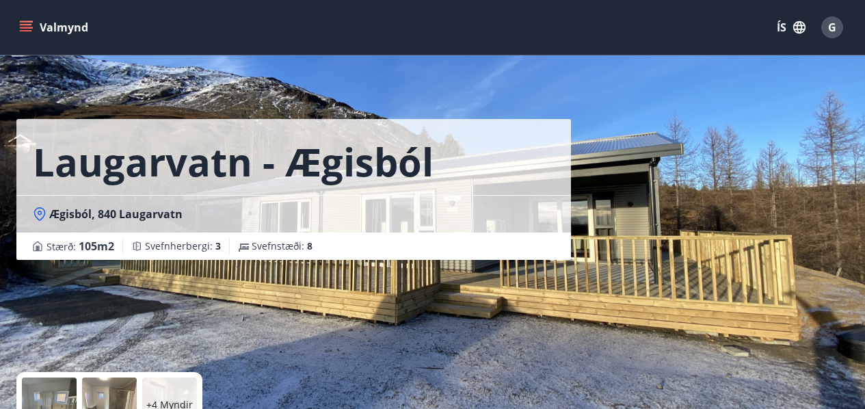
click at [27, 25] on icon "menu" at bounding box center [26, 24] width 12 height 1
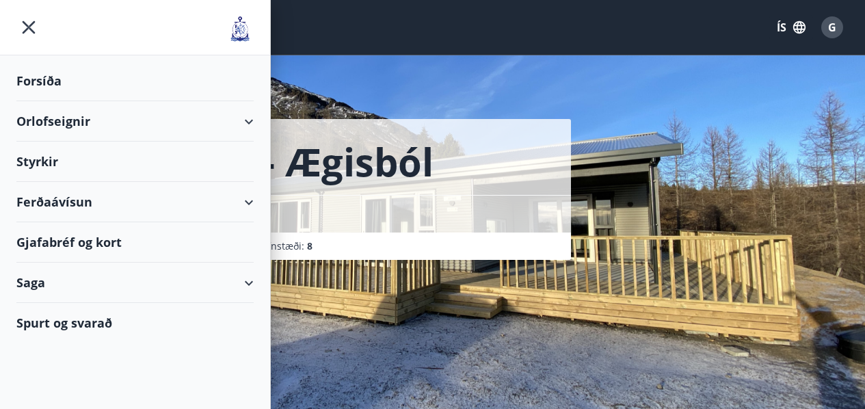
click at [249, 122] on div "Orlofseignir" at bounding box center [134, 121] width 237 height 40
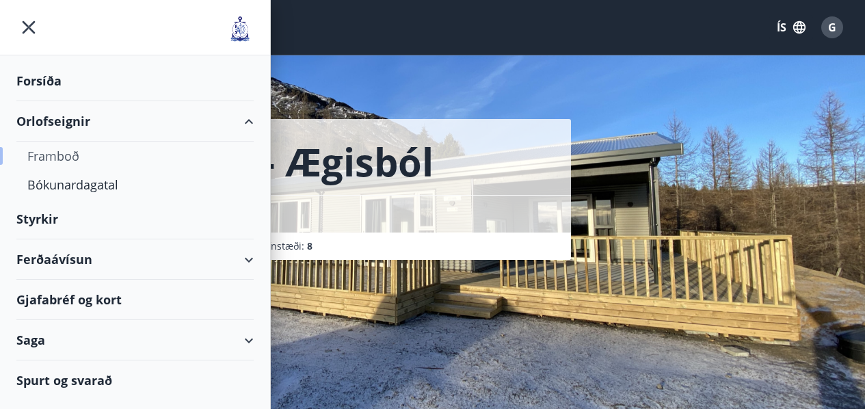
click at [73, 161] on div "Framboð" at bounding box center [134, 156] width 215 height 29
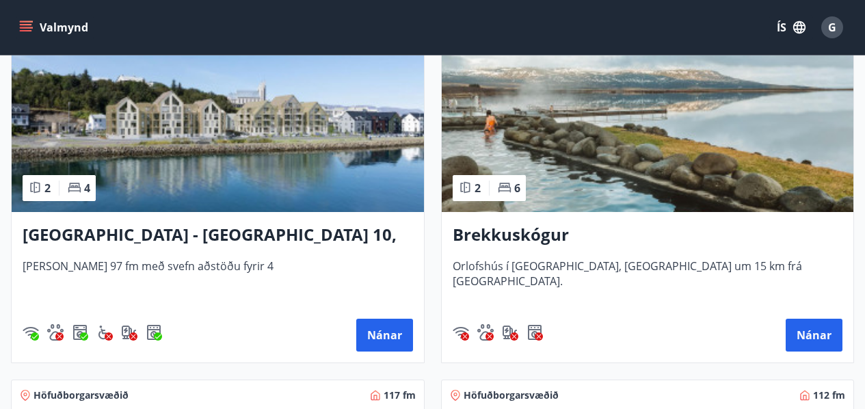
scroll to position [342, 0]
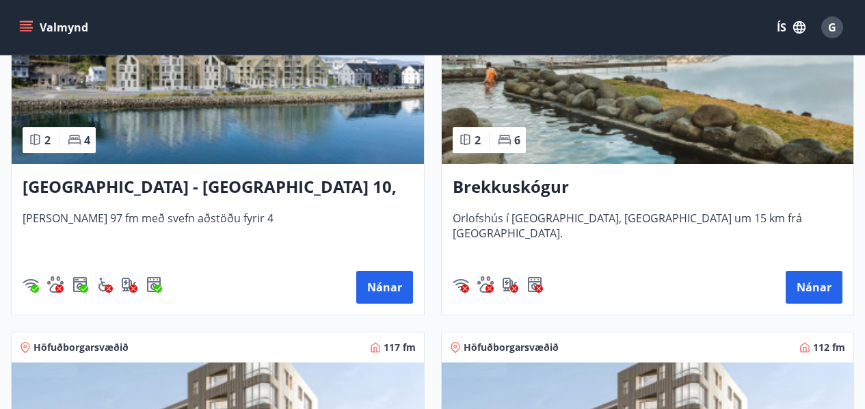
click at [599, 224] on span "Orlofshús í Brekkuskógi, Biskupstungum um 15 km frá Laugarvatni." at bounding box center [648, 233] width 391 height 45
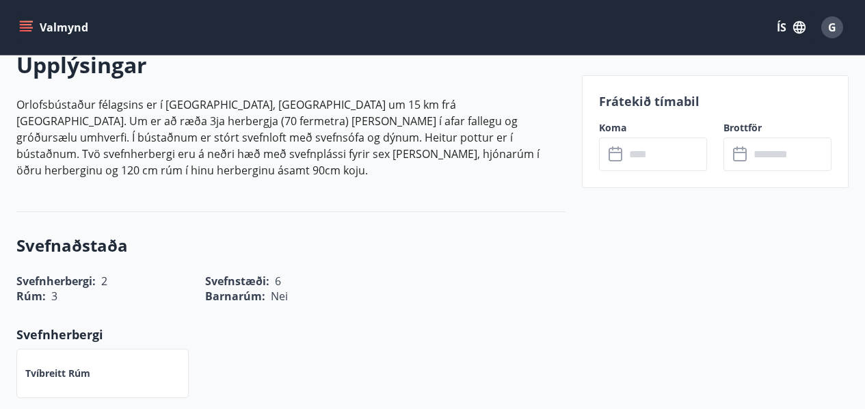
scroll to position [410, 0]
click at [655, 156] on input "text" at bounding box center [666, 154] width 82 height 34
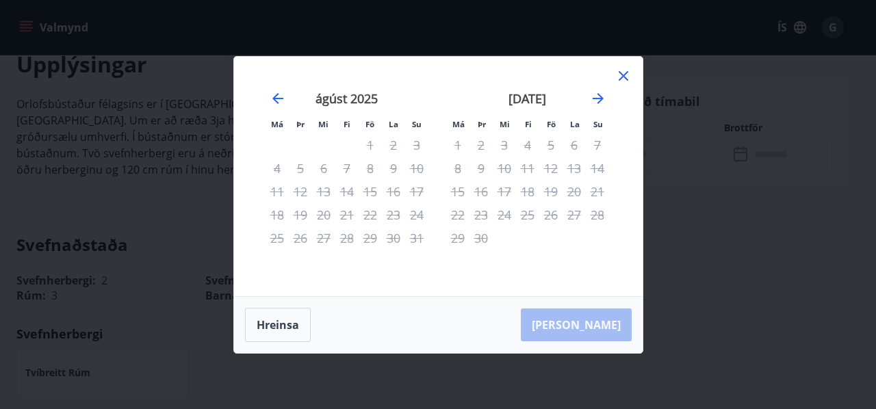
click at [551, 172] on div "12" at bounding box center [550, 168] width 23 height 23
click at [622, 79] on icon at bounding box center [623, 76] width 16 height 16
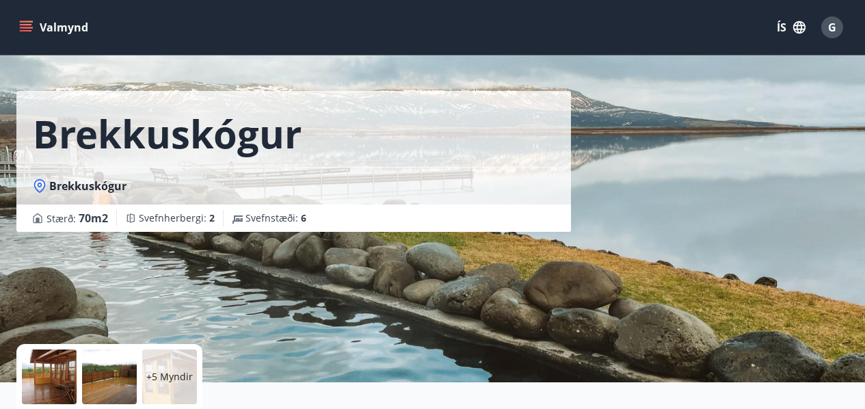
scroll to position [0, 0]
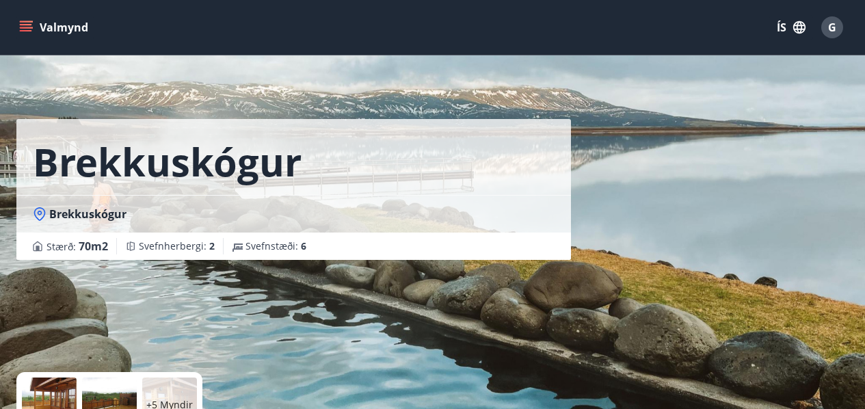
click at [27, 27] on icon "menu" at bounding box center [26, 28] width 14 height 14
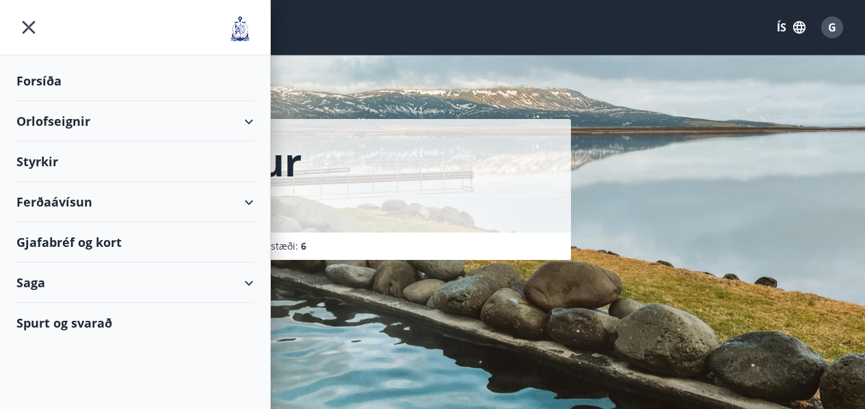
click at [249, 118] on div "Orlofseignir" at bounding box center [134, 121] width 237 height 40
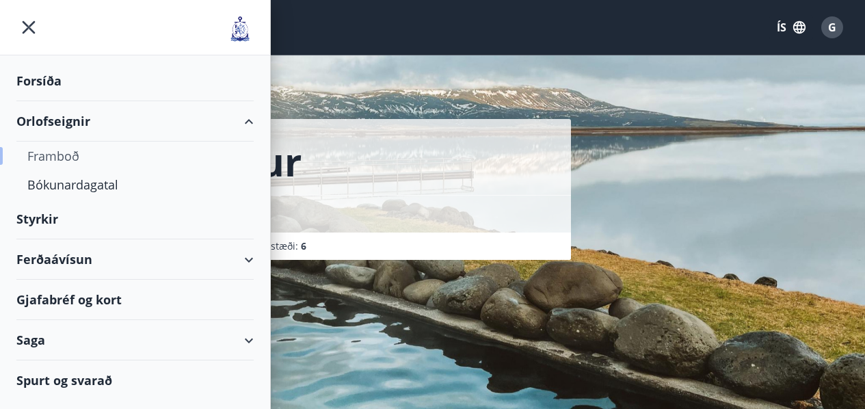
click at [44, 158] on div "Framboð" at bounding box center [134, 156] width 215 height 29
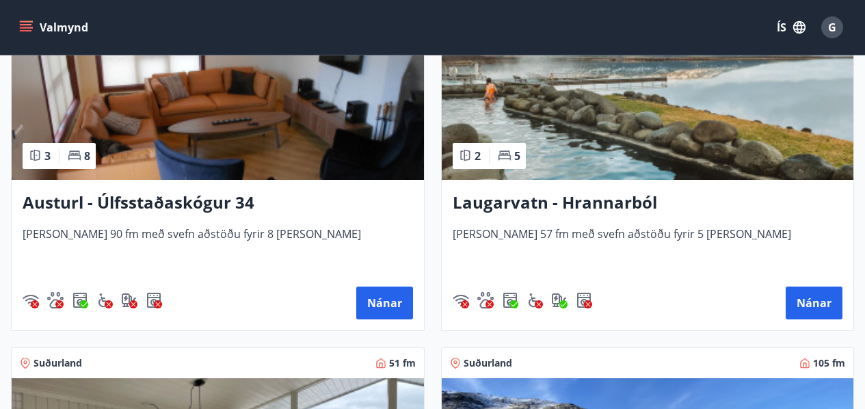
scroll to position [2941, 0]
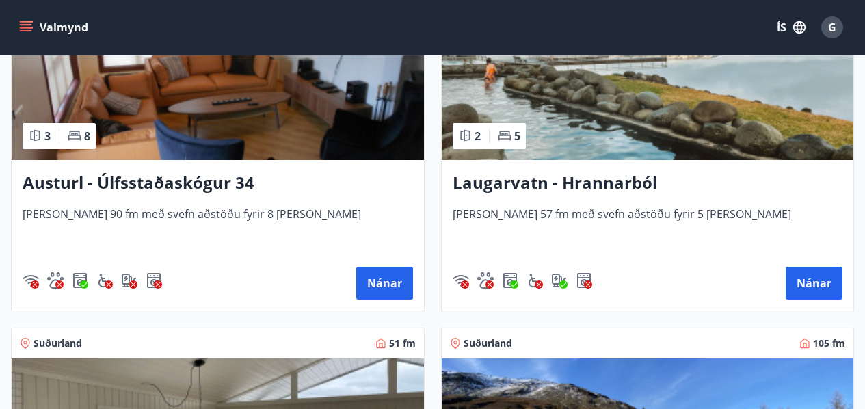
click at [516, 189] on h3 "Laugarvatn - Hrannarból" at bounding box center [648, 183] width 391 height 25
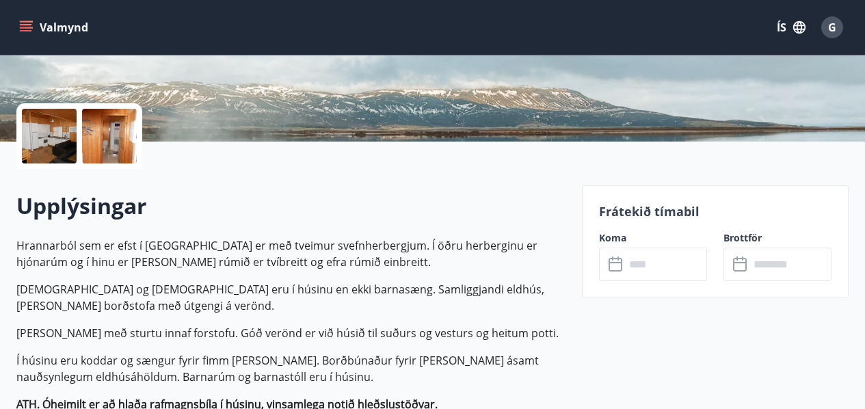
scroll to position [274, 0]
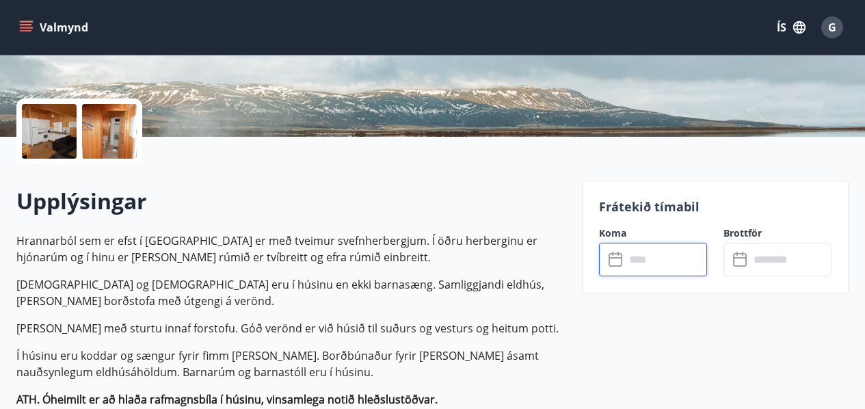
click at [666, 272] on input "text" at bounding box center [666, 260] width 82 height 34
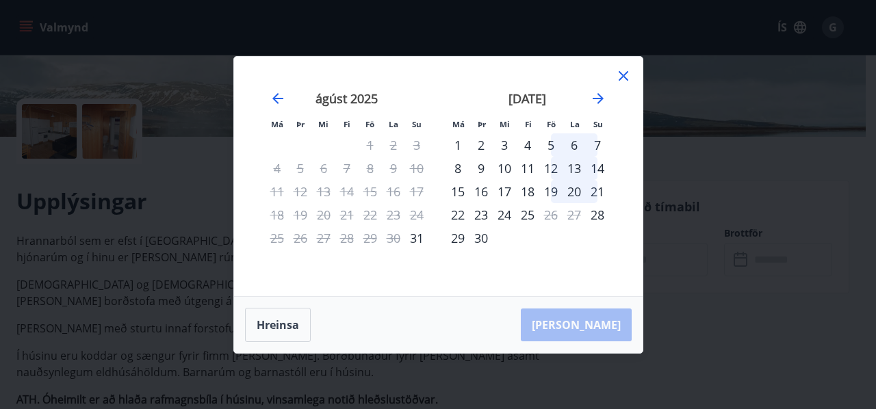
click at [547, 165] on div "12" at bounding box center [550, 168] width 23 height 23
click at [453, 192] on div "15" at bounding box center [457, 191] width 23 height 23
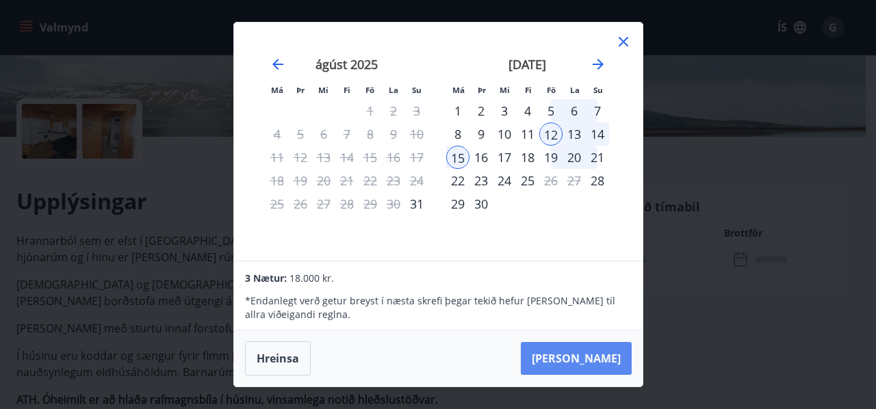
click at [590, 362] on button "Taka Frá" at bounding box center [576, 358] width 111 height 33
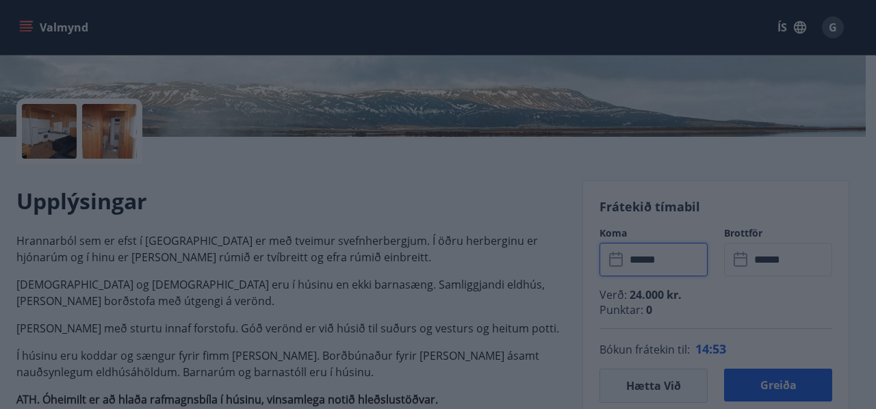
type input "******"
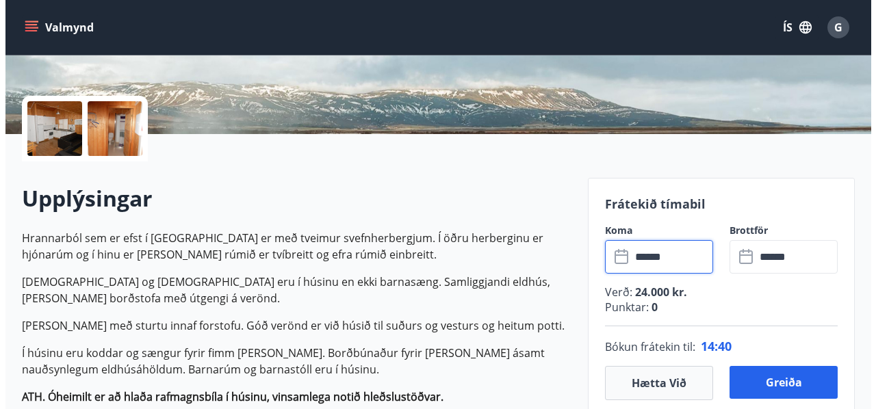
scroll to position [205, 0]
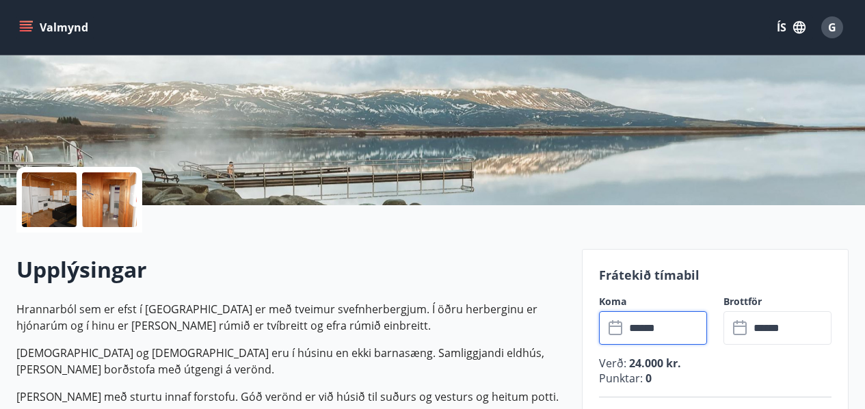
click at [61, 202] on div at bounding box center [49, 199] width 55 height 55
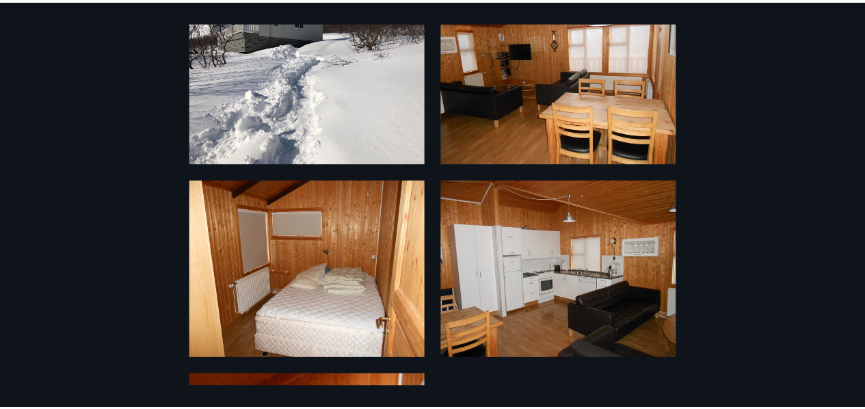
scroll to position [0, 0]
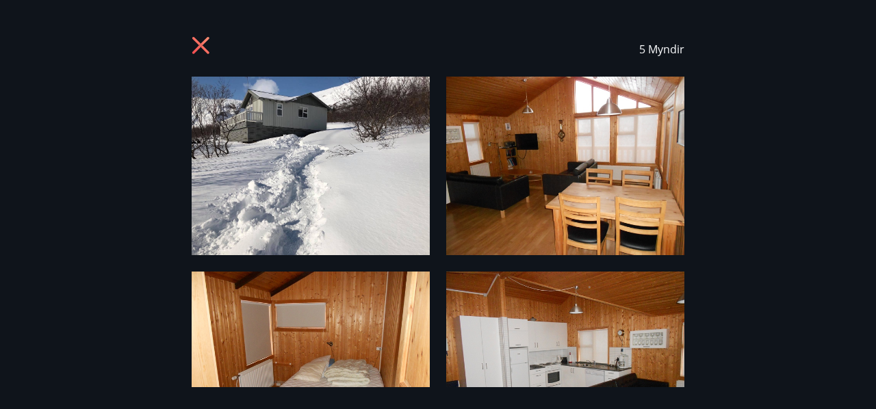
click at [197, 50] on icon at bounding box center [200, 45] width 17 height 17
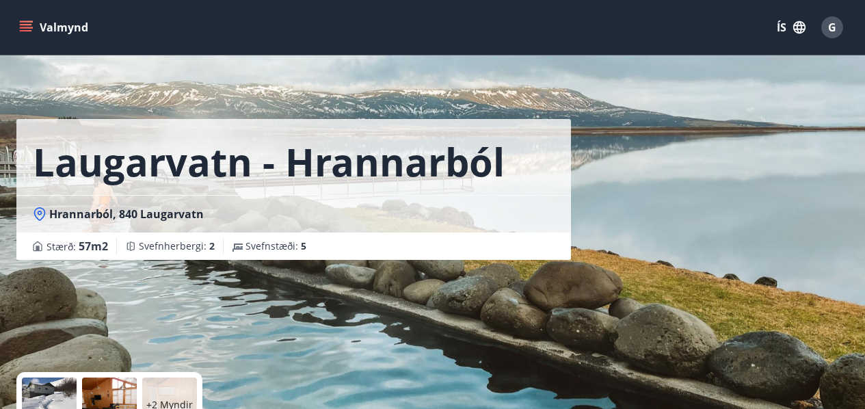
click at [834, 20] on span "G" at bounding box center [832, 27] width 8 height 15
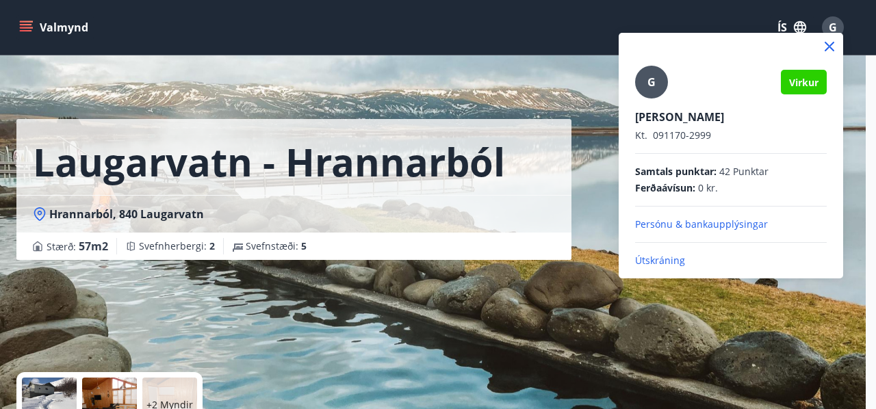
click at [672, 259] on p "Útskráning" at bounding box center [731, 261] width 192 height 14
